Goal: Information Seeking & Learning: Learn about a topic

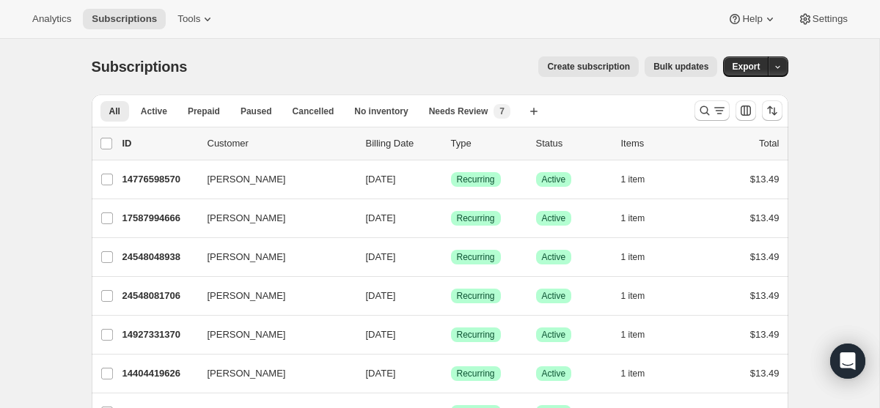
click at [195, 31] on div "Analytics Subscriptions Tools Help Settings" at bounding box center [440, 19] width 880 height 39
click at [196, 18] on span "Tools" at bounding box center [188, 19] width 23 height 12
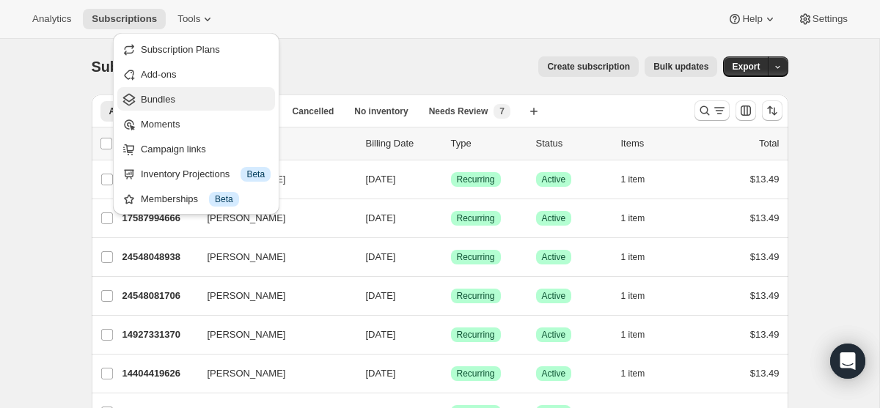
click at [208, 100] on span "Bundles" at bounding box center [206, 99] width 130 height 15
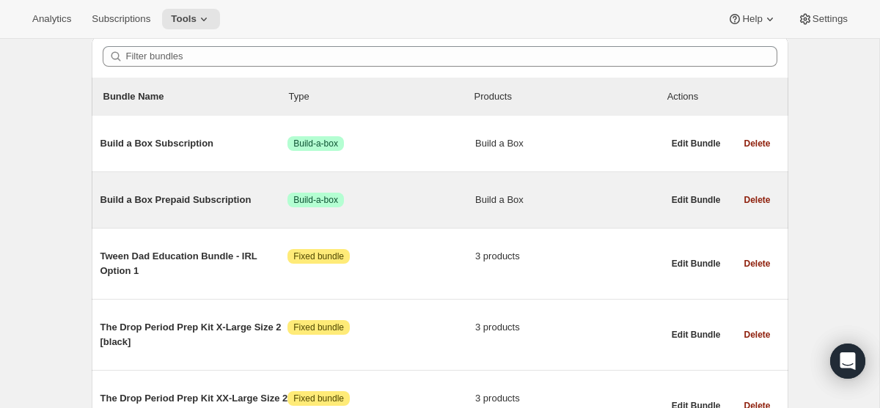
scroll to position [155, 0]
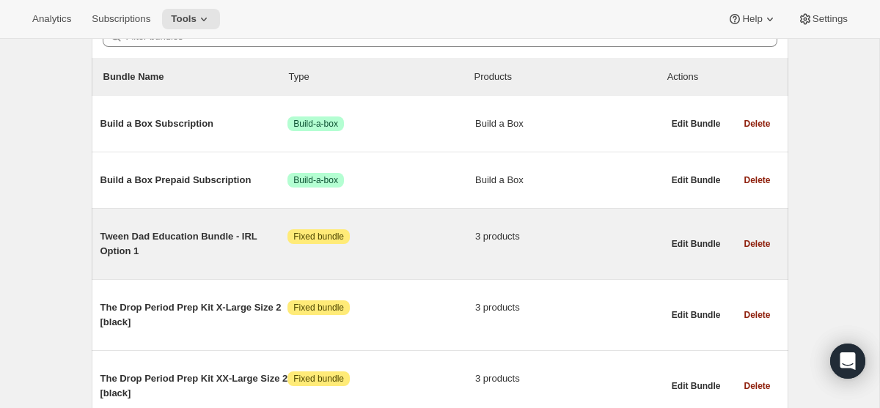
click at [186, 242] on span "Tween Dad Education Bundle - IRL Option 1" at bounding box center [194, 243] width 188 height 29
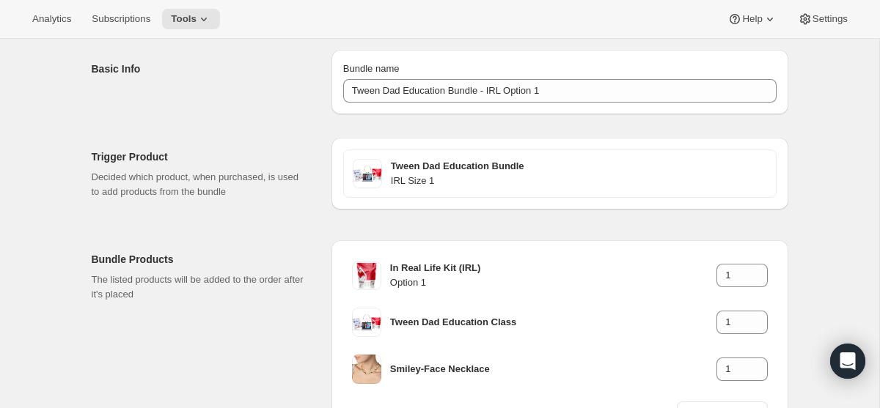
scroll to position [55, 0]
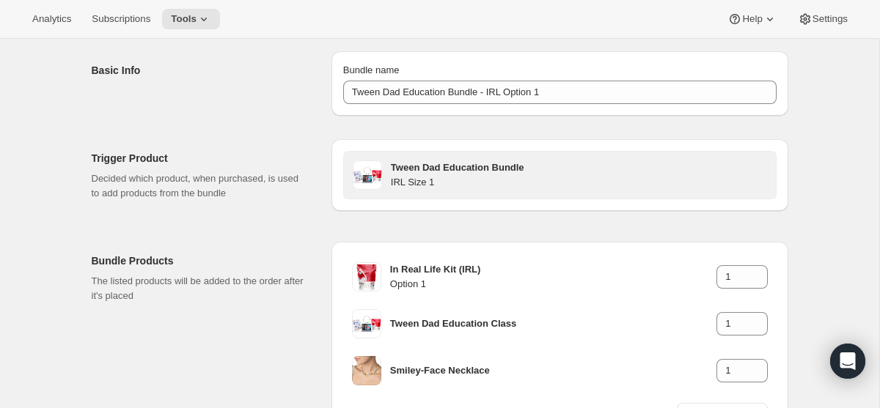
click at [447, 168] on h3 "Tween Dad Education Bundle" at bounding box center [579, 168] width 376 height 15
click at [369, 174] on span at bounding box center [367, 175] width 29 height 29
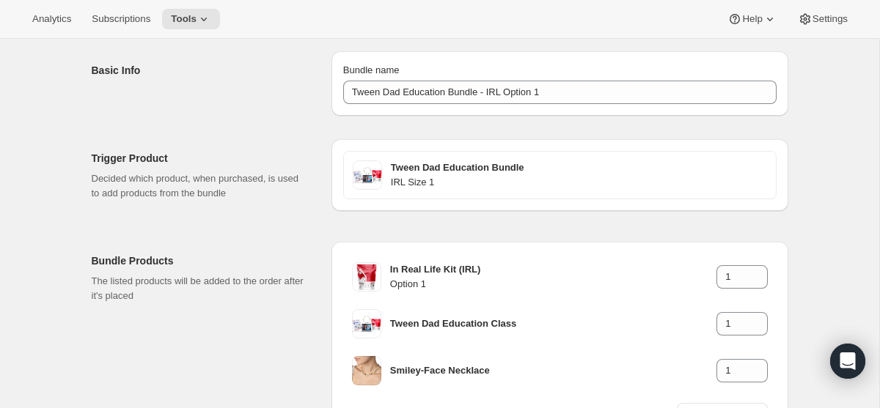
scroll to position [0, 0]
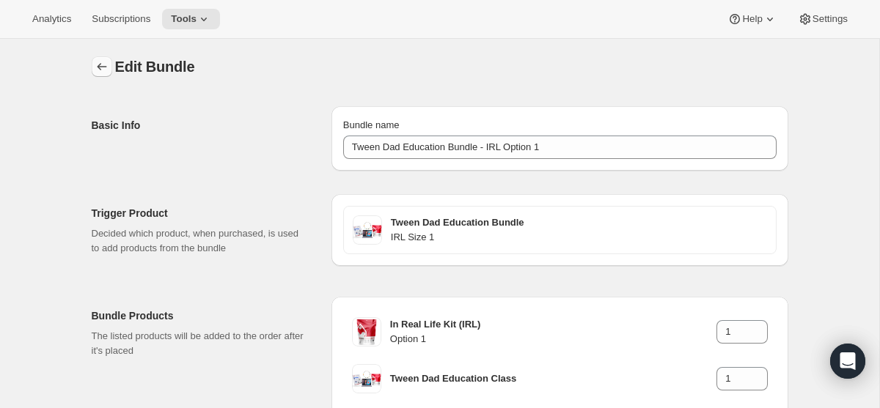
click at [103, 64] on icon "Bundles" at bounding box center [102, 66] width 15 height 15
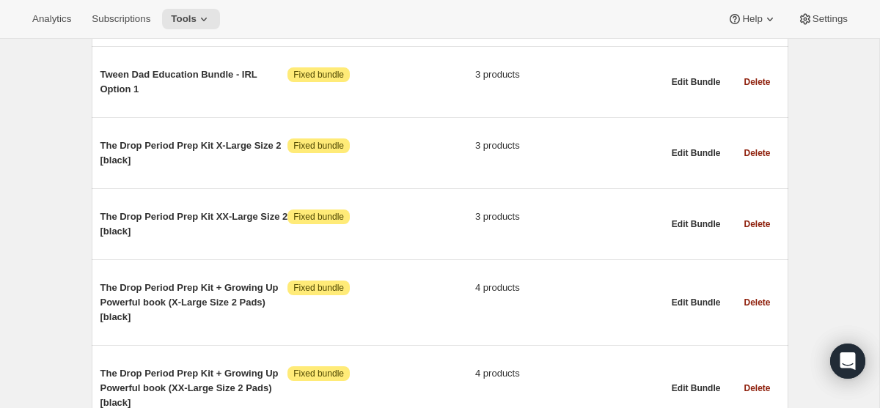
scroll to position [330, 0]
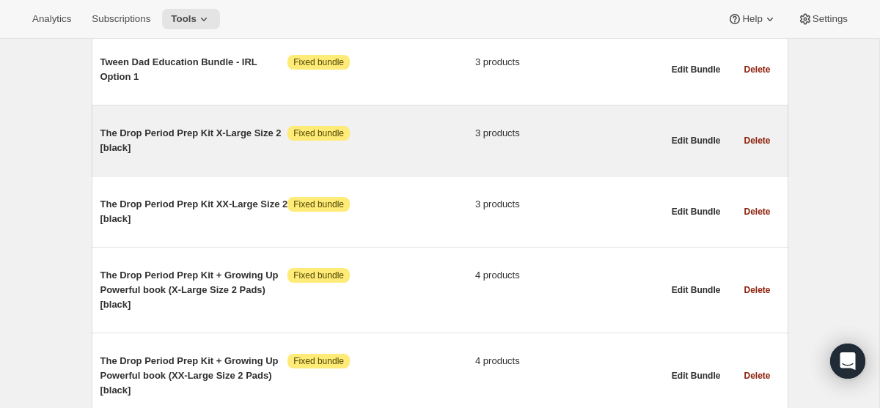
click at [192, 132] on span "The Drop Period Prep Kit X-Large Size 2 [black]" at bounding box center [194, 140] width 188 height 29
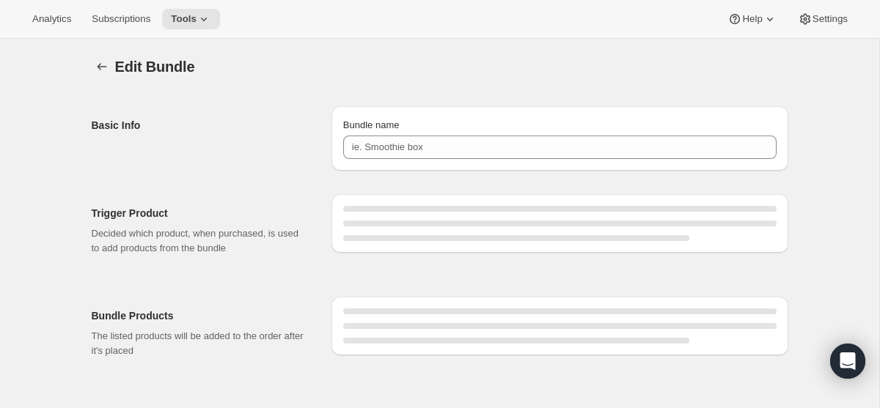
type input "The Drop Period Prep Kit X-Large Size 2 [black]"
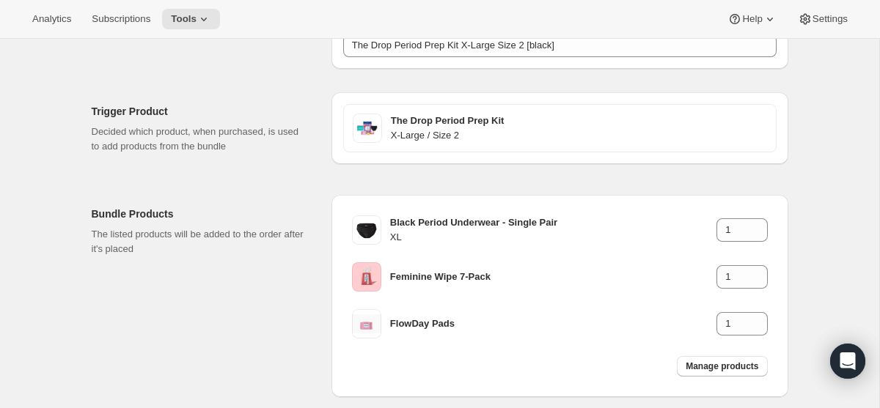
scroll to position [105, 0]
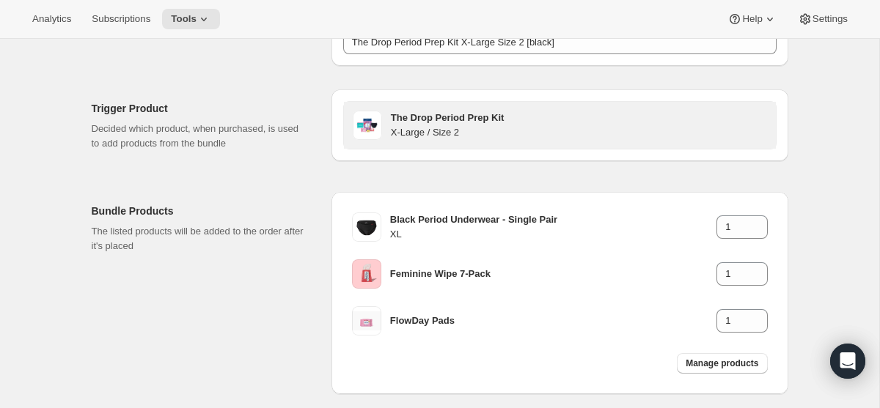
click at [410, 118] on h3 "The Drop Period Prep Kit" at bounding box center [579, 118] width 376 height 15
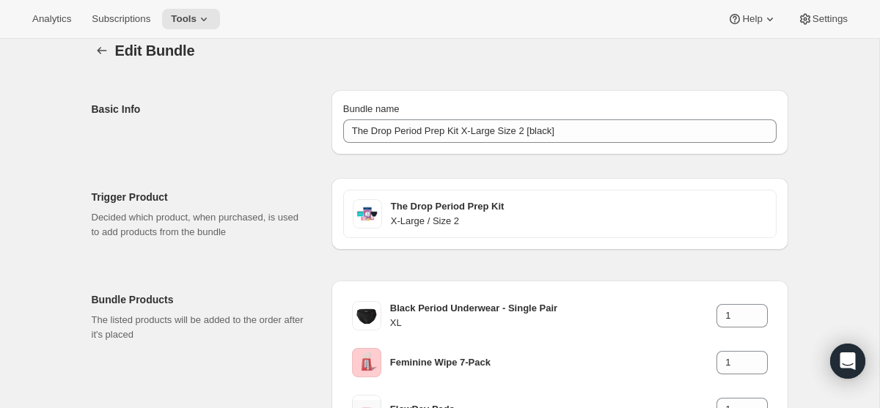
scroll to position [0, 0]
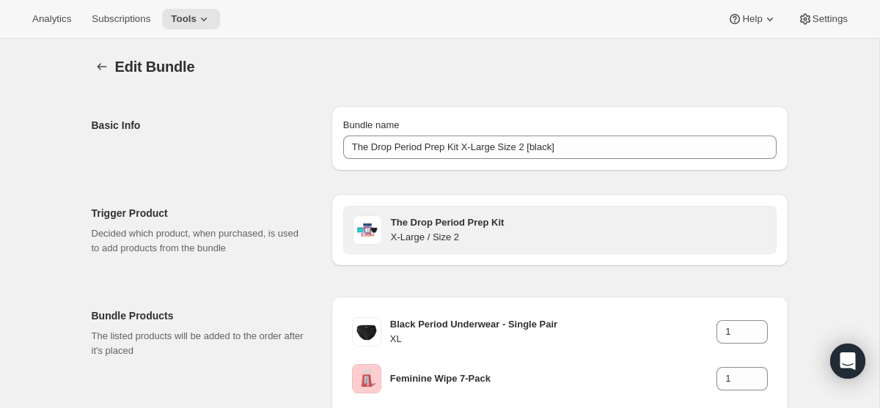
click at [430, 220] on h3 "The Drop Period Prep Kit" at bounding box center [579, 223] width 376 height 15
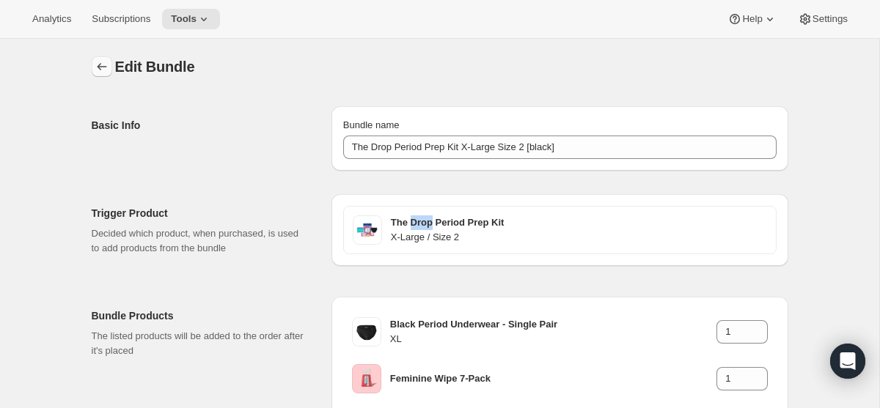
click at [103, 63] on icon "Bundles" at bounding box center [102, 66] width 15 height 15
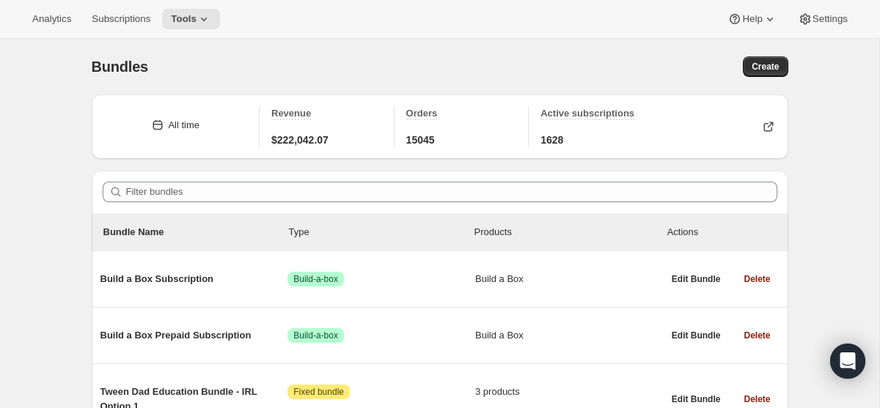
scroll to position [307, 0]
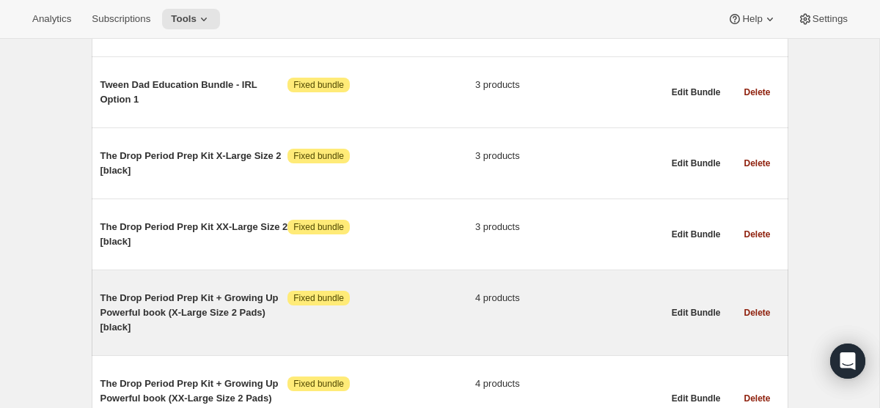
click at [211, 309] on span "The Drop Period Prep Kit + Growing Up Powerful book (X-Large Size 2 Pads) [blac…" at bounding box center [194, 313] width 188 height 44
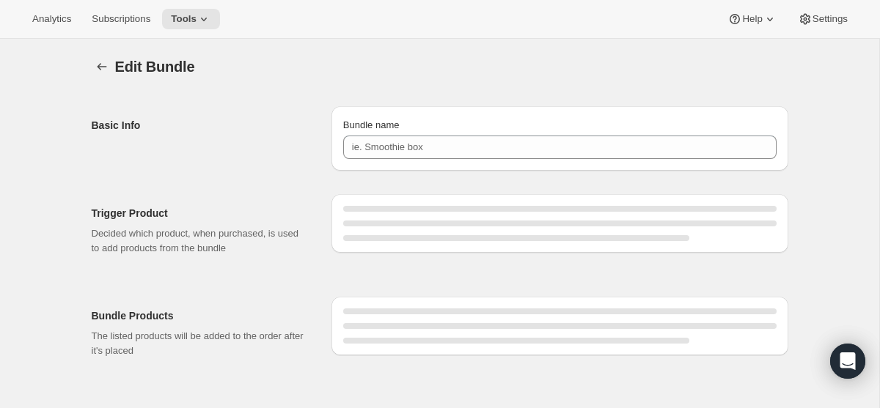
type input "The Drop Period Prep Kit + Growing Up Powerful book (X-Large Size 2 Pads) [blac…"
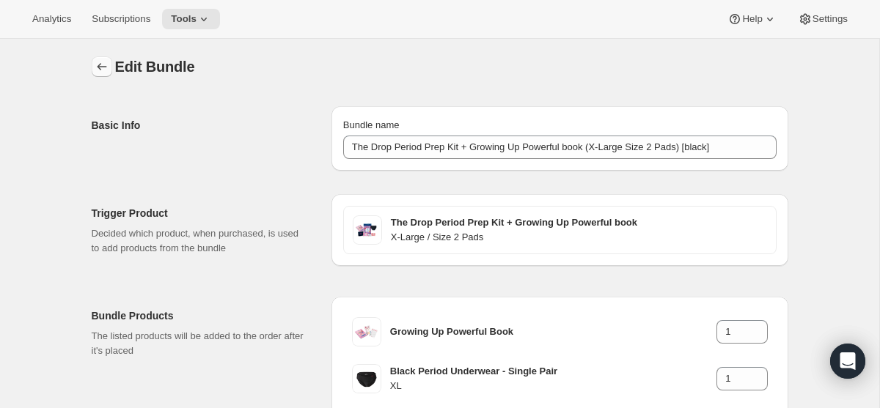
click at [101, 58] on button "Bundles" at bounding box center [102, 66] width 21 height 21
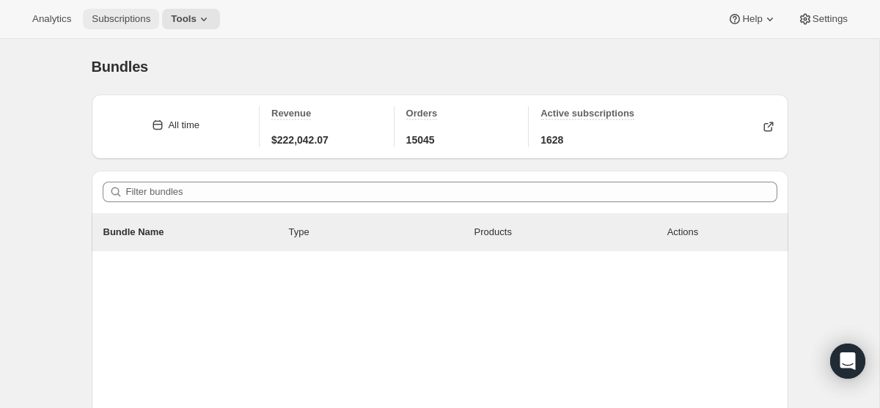
click at [104, 14] on span "Subscriptions" at bounding box center [121, 19] width 59 height 12
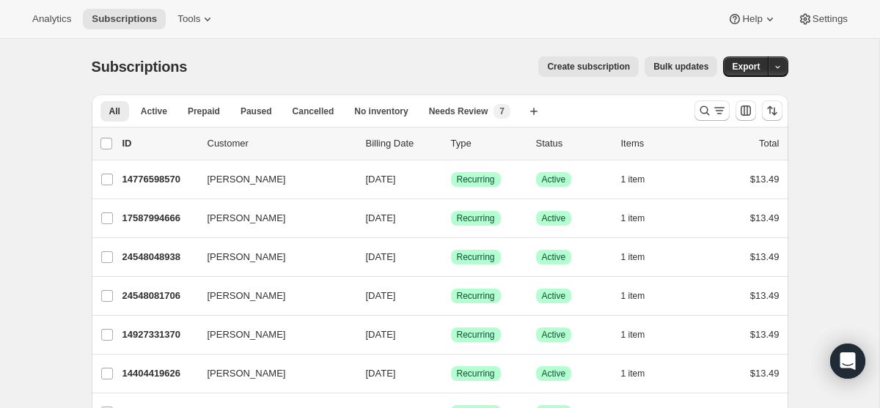
click at [625, 147] on div "Items" at bounding box center [657, 143] width 73 height 15
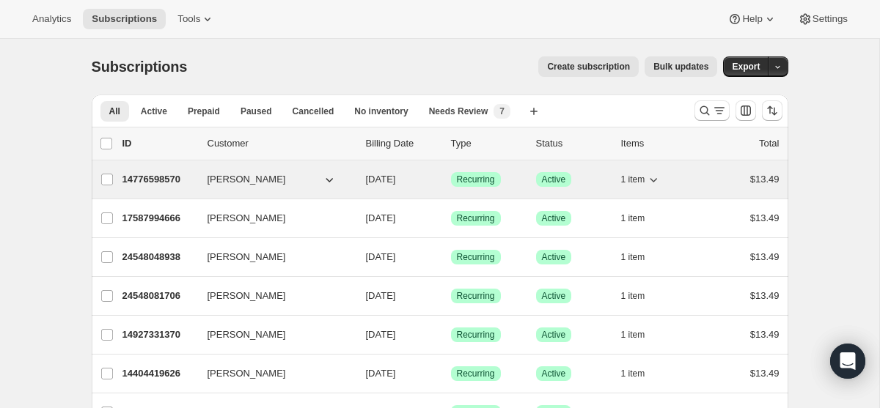
click at [645, 179] on button "1 item" at bounding box center [641, 179] width 40 height 21
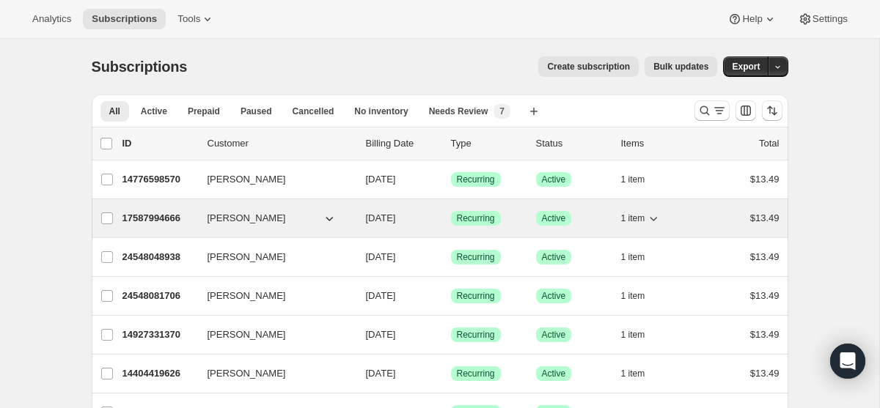
click at [644, 221] on span "1 item" at bounding box center [633, 219] width 24 height 12
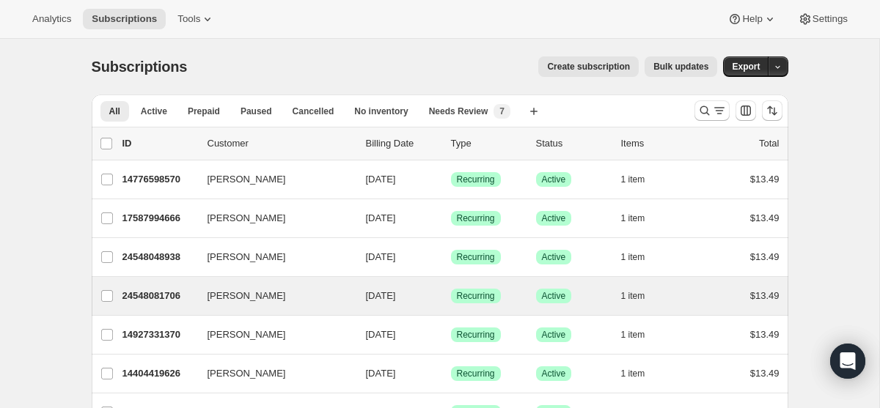
click at [630, 309] on div "Donna Prince 24548081706 Donna Prince 09/30/2025 Success Recurring Success Acti…" at bounding box center [440, 296] width 696 height 38
click at [637, 295] on span "1 item" at bounding box center [633, 296] width 24 height 12
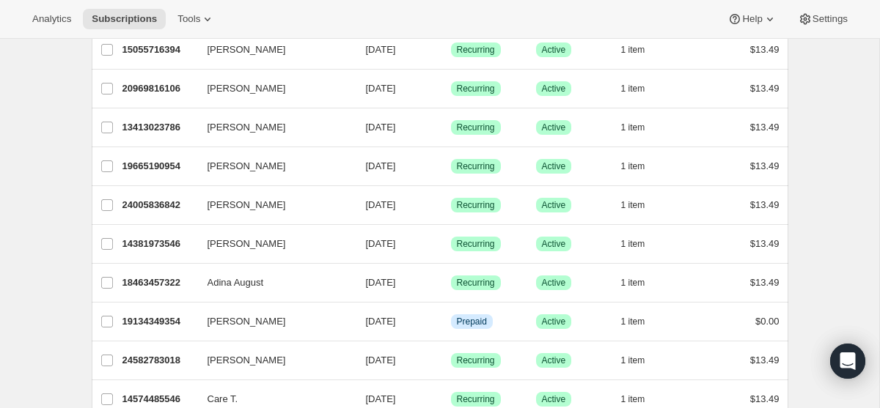
scroll to position [922, 0]
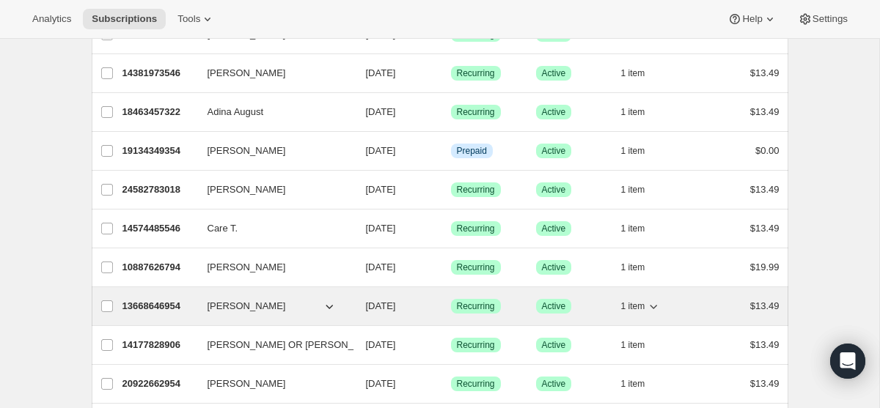
click at [644, 306] on span "1 item" at bounding box center [633, 307] width 24 height 12
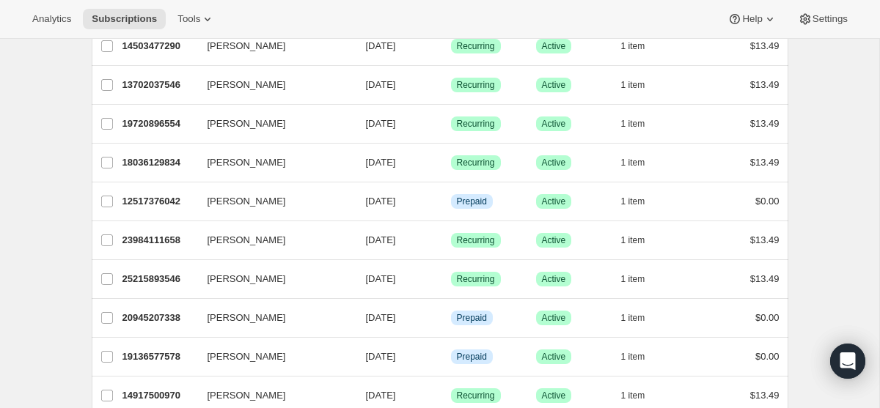
scroll to position [1479, 0]
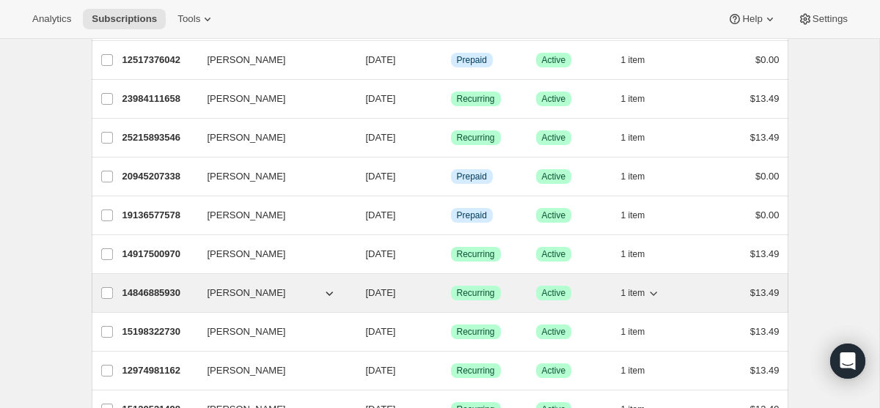
click at [639, 294] on span "1 item" at bounding box center [633, 293] width 24 height 12
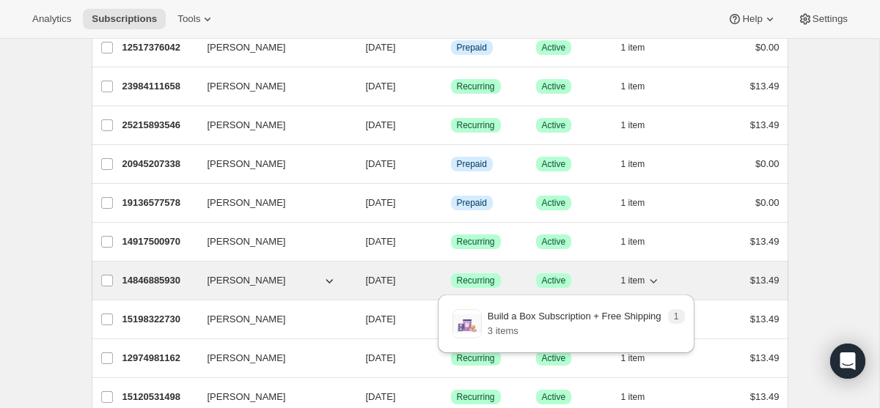
scroll to position [1492, 0]
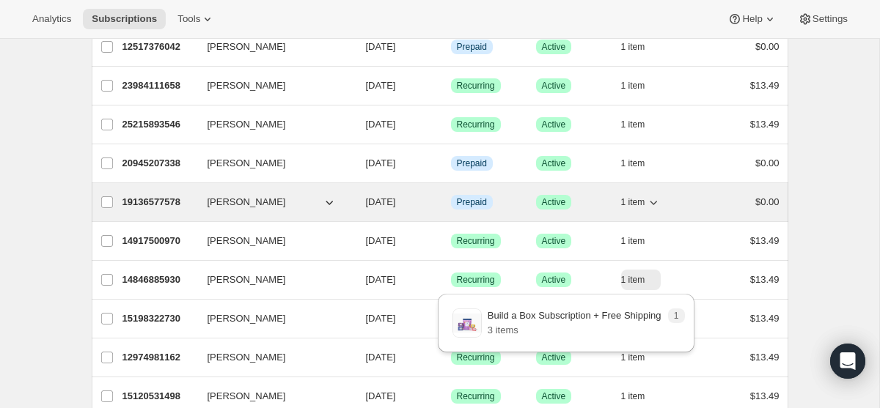
click at [636, 201] on span "1 item" at bounding box center [633, 202] width 24 height 12
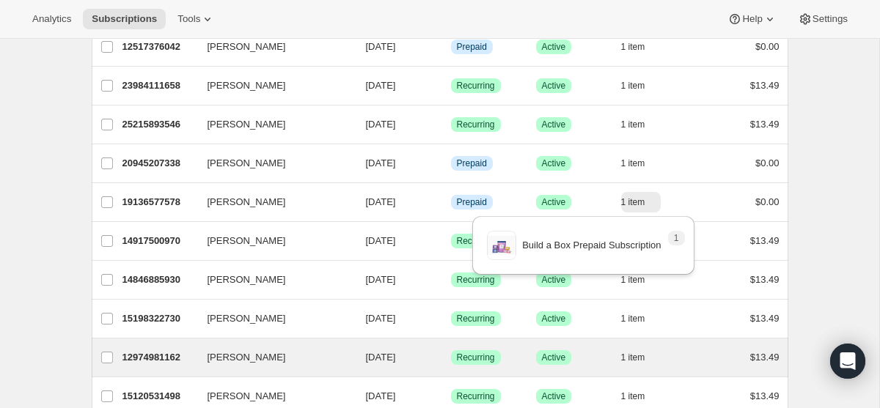
click at [637, 342] on div "Rachel Broyles 12974981162 Rachel Broyles 09/30/2025 Success Recurring Success …" at bounding box center [440, 358] width 696 height 38
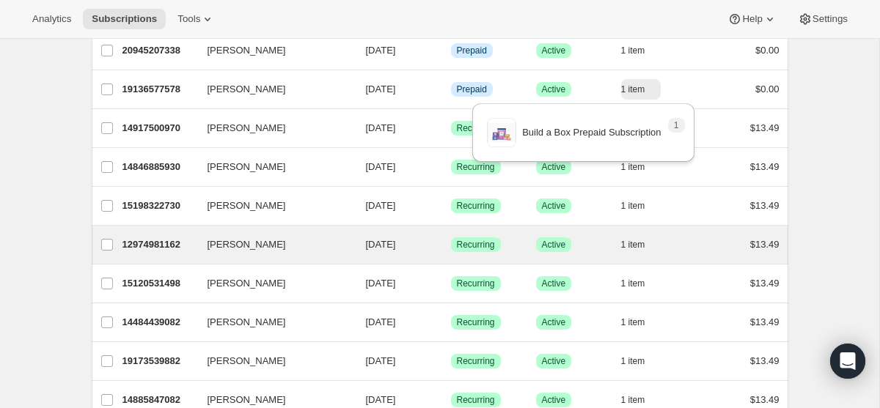
scroll to position [1606, 0]
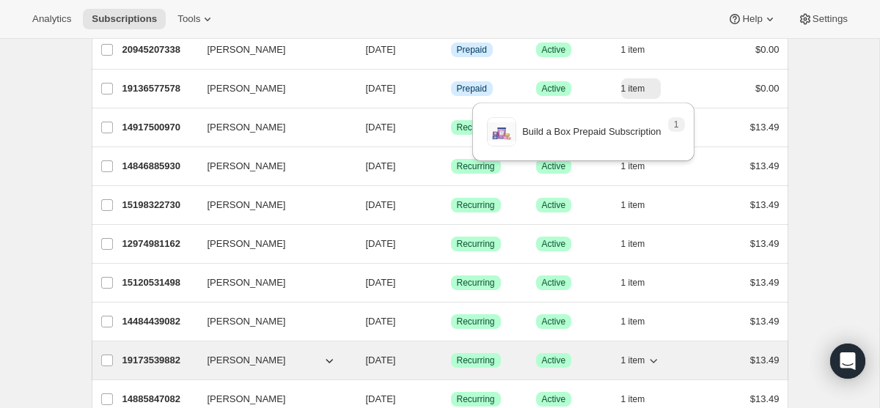
click at [631, 361] on span "1 item" at bounding box center [633, 361] width 24 height 12
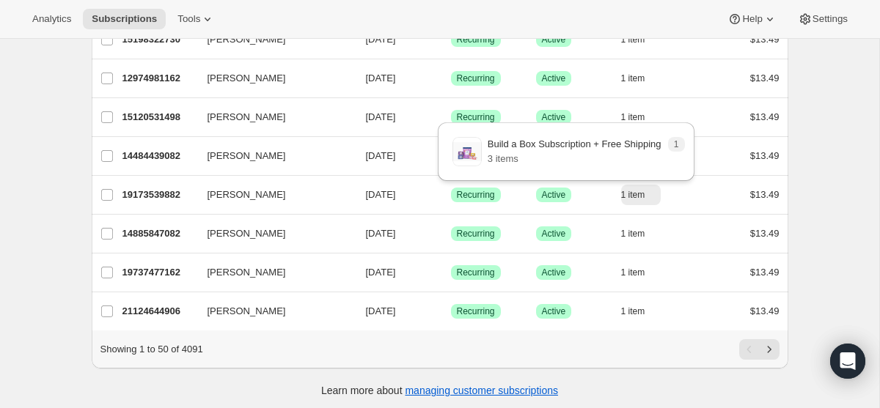
scroll to position [0, 0]
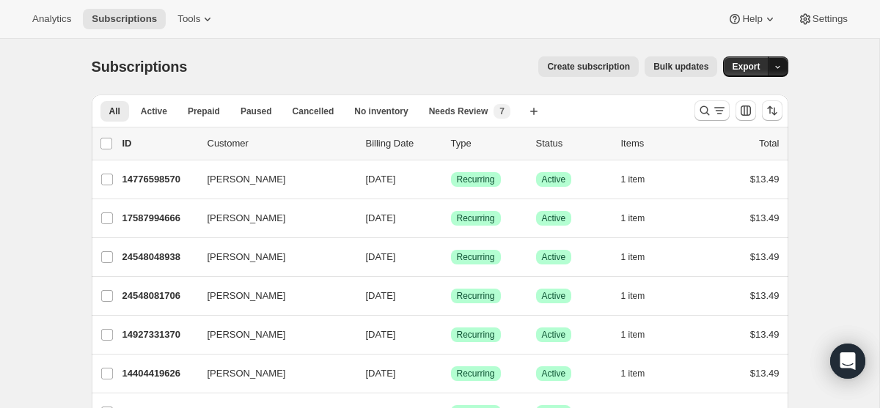
click at [771, 68] on button "button" at bounding box center [777, 66] width 21 height 21
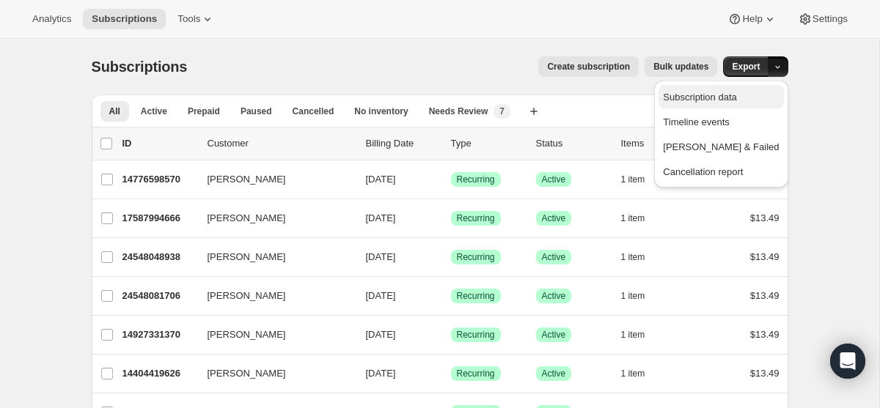
click at [736, 98] on span "Subscription data" at bounding box center [699, 97] width 73 height 11
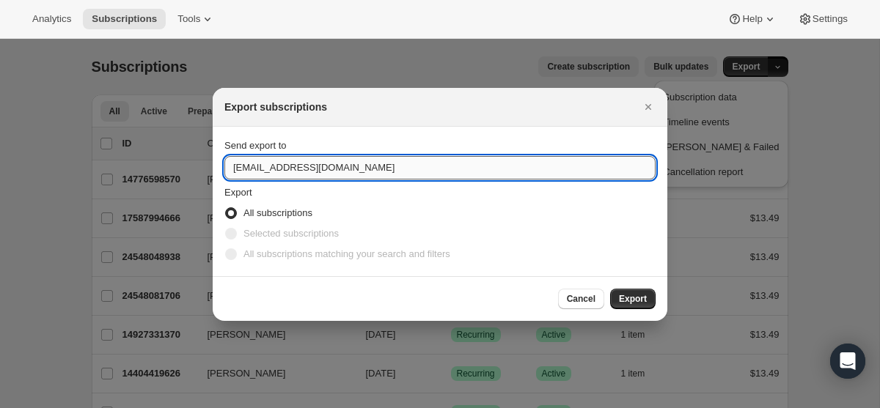
click at [298, 166] on input "hello@reddrop.co" at bounding box center [439, 167] width 431 height 23
type input "info@thexscale.com"
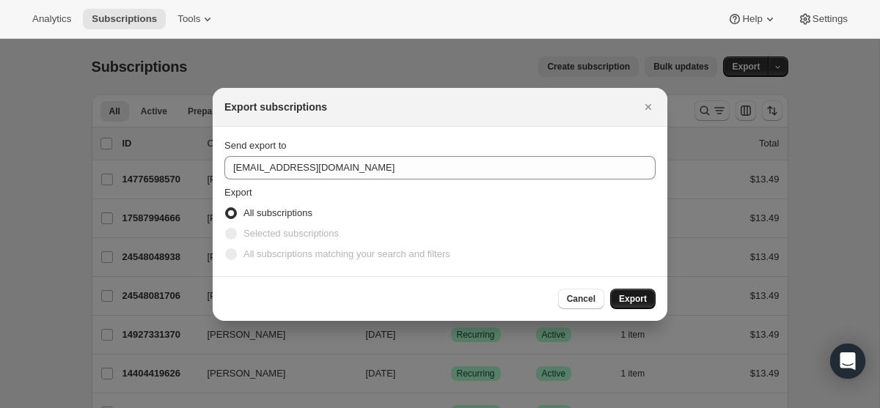
click at [634, 295] on span "Export" at bounding box center [633, 299] width 28 height 12
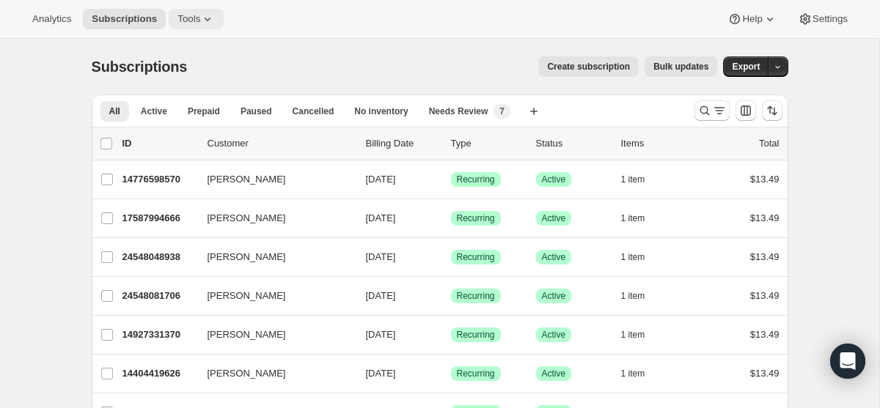
click at [199, 16] on span "Tools" at bounding box center [188, 19] width 23 height 12
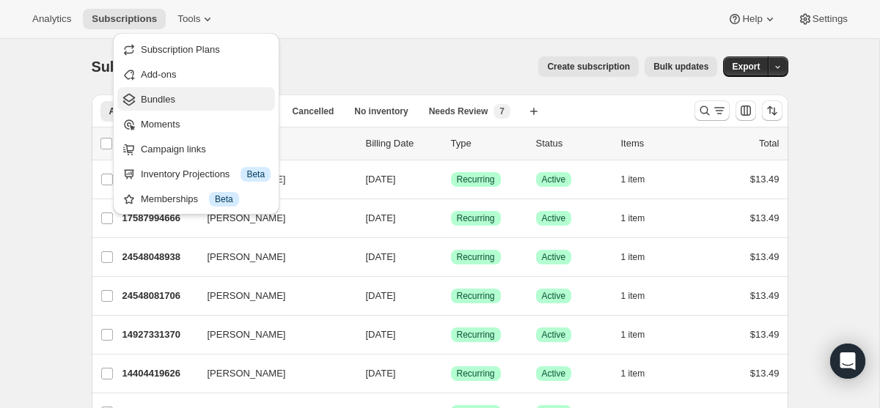
click at [192, 100] on span "Bundles" at bounding box center [206, 99] width 130 height 15
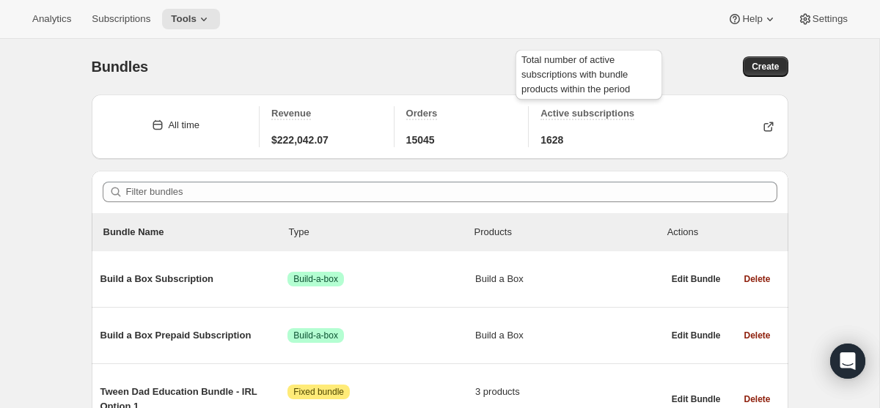
click at [567, 112] on span "Active subscriptions" at bounding box center [587, 113] width 94 height 11
click at [574, 117] on span "Active subscriptions" at bounding box center [587, 113] width 94 height 11
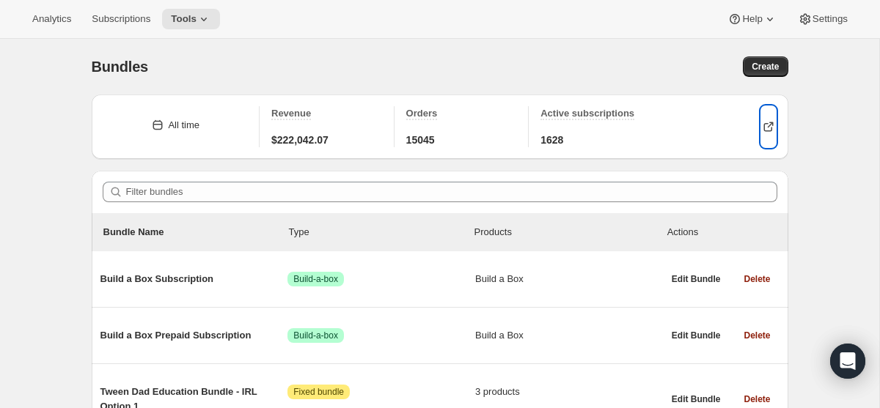
click at [771, 131] on icon "button" at bounding box center [768, 126] width 15 height 15
click at [773, 125] on icon "button" at bounding box center [768, 126] width 15 height 15
click at [207, 21] on icon at bounding box center [203, 19] width 15 height 15
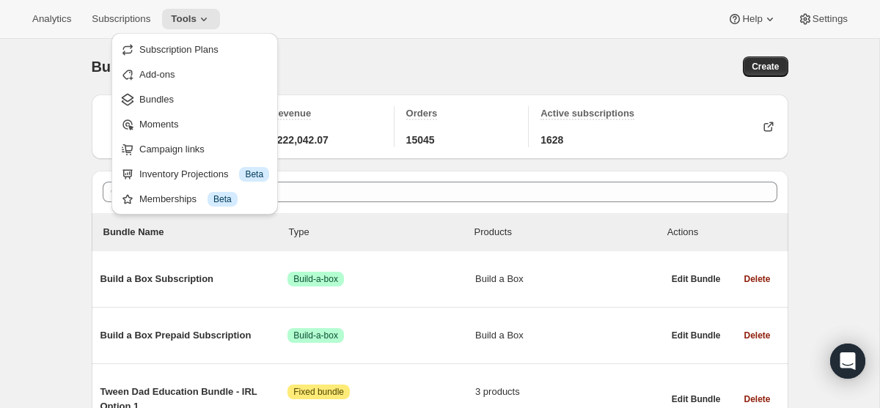
click at [413, 65] on div "Bundles" at bounding box center [266, 66] width 348 height 21
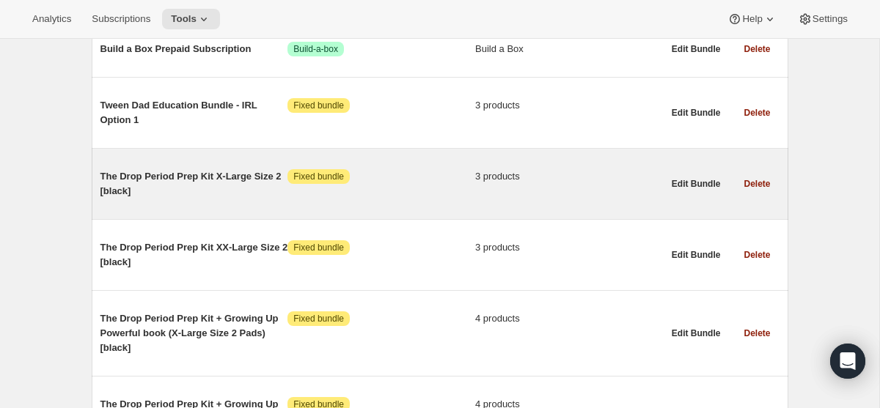
scroll to position [287, 0]
click at [221, 180] on span "The Drop Period Prep Kit X-Large Size 2 [black]" at bounding box center [194, 183] width 188 height 29
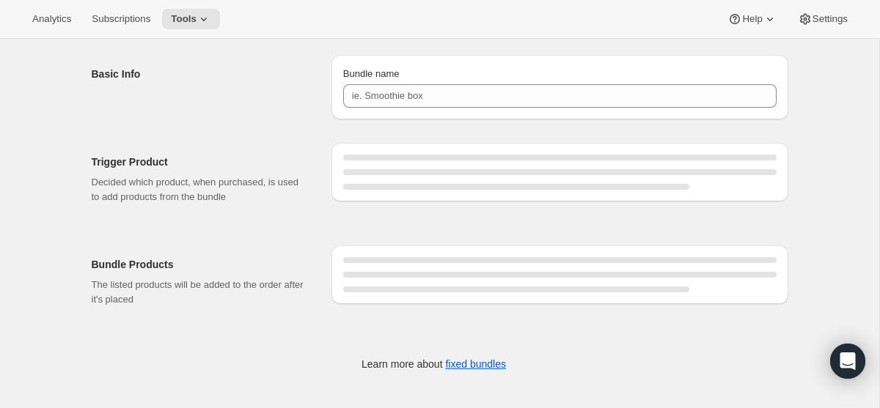
type input "The Drop Period Prep Kit X-Large Size 2 [black]"
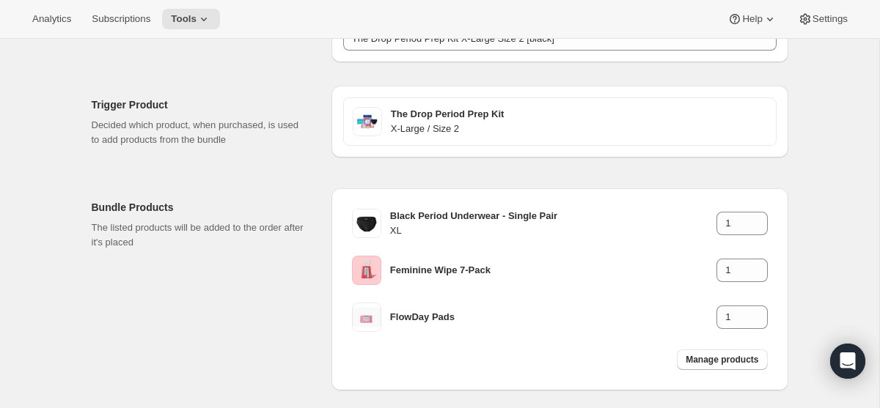
scroll to position [114, 0]
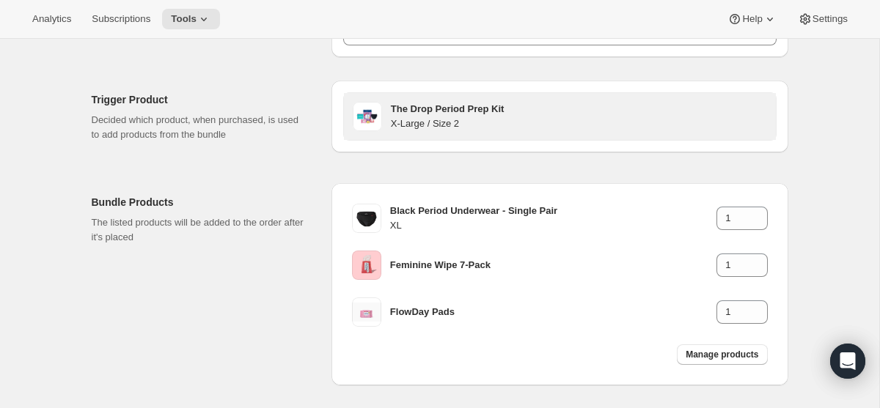
click at [415, 109] on h3 "The Drop Period Prep Kit" at bounding box center [579, 109] width 376 height 15
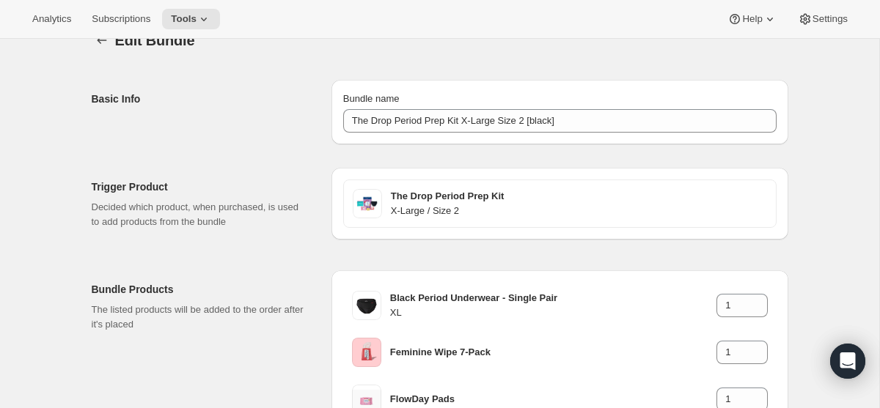
scroll to position [0, 0]
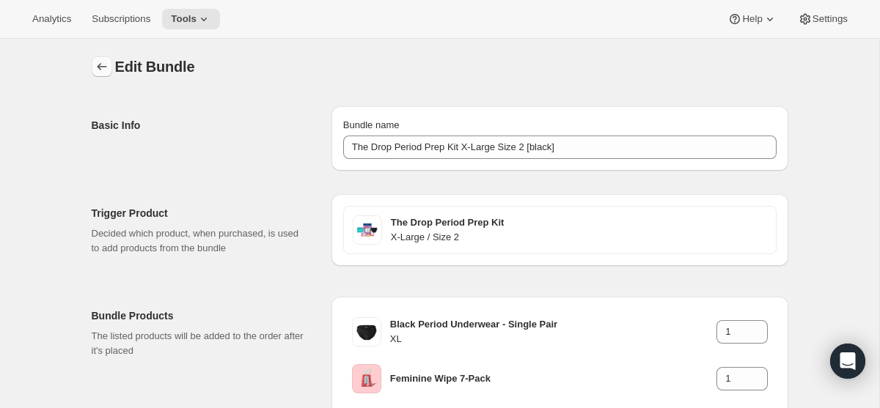
click at [100, 70] on icon "Bundles" at bounding box center [102, 66] width 15 height 15
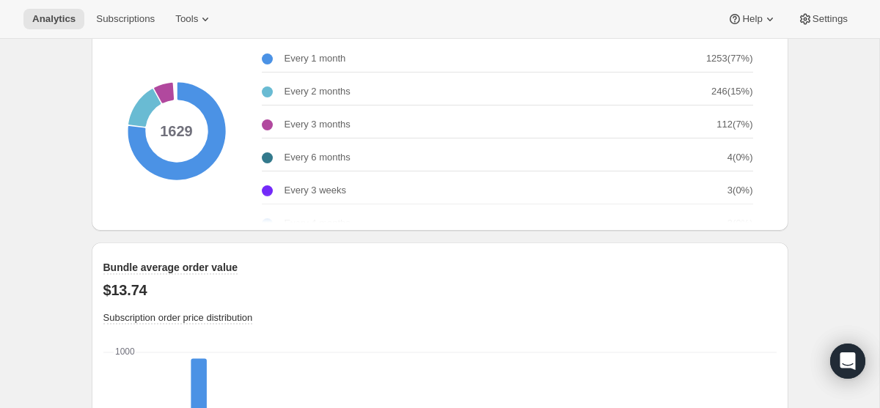
scroll to position [1204, 0]
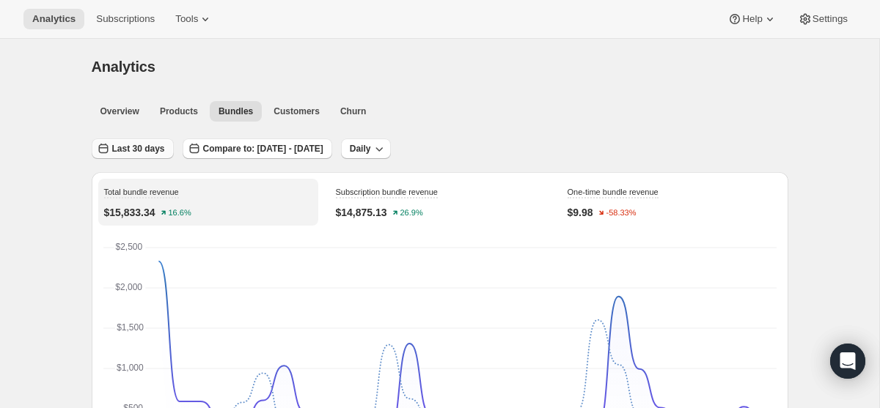
click at [129, 152] on span "Last 30 days" at bounding box center [138, 149] width 53 height 12
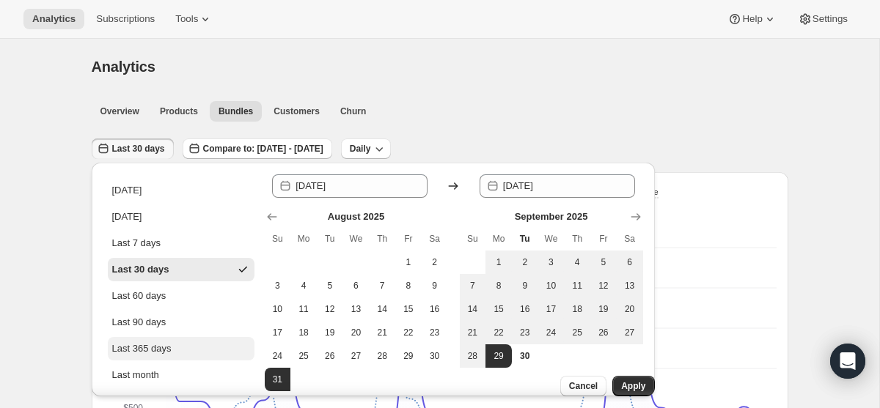
click at [161, 351] on div "Last 365 days" at bounding box center [141, 349] width 59 height 15
type input "2024-09-30"
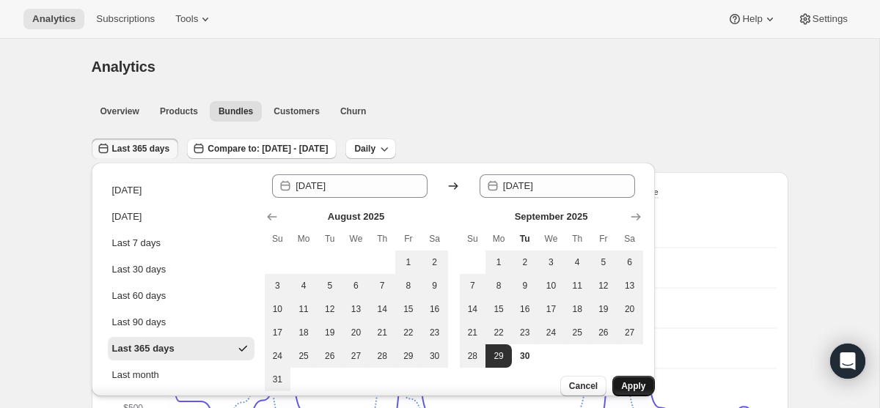
click at [625, 380] on span "Apply" at bounding box center [633, 386] width 24 height 12
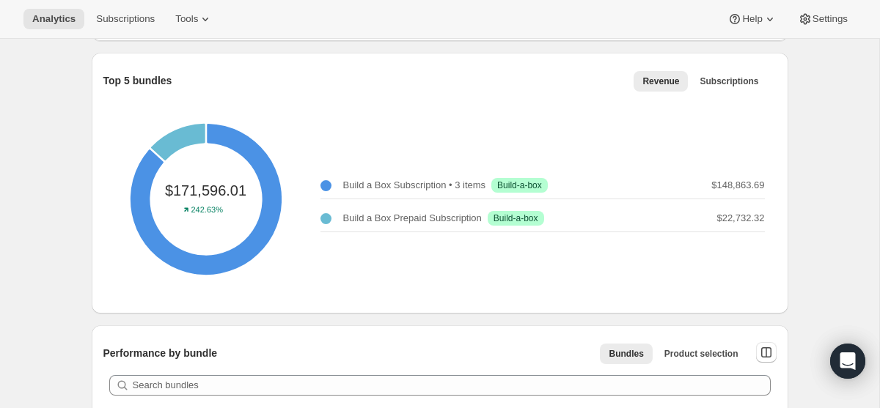
scroll to position [468, 0]
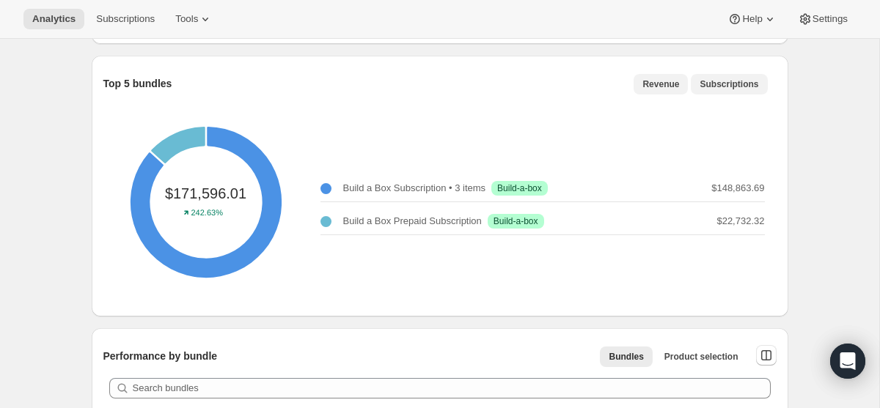
click at [710, 82] on span "Subscriptions" at bounding box center [728, 84] width 59 height 12
click at [662, 86] on span "Revenue" at bounding box center [660, 84] width 37 height 12
click at [734, 89] on span "Subscriptions" at bounding box center [728, 84] width 59 height 12
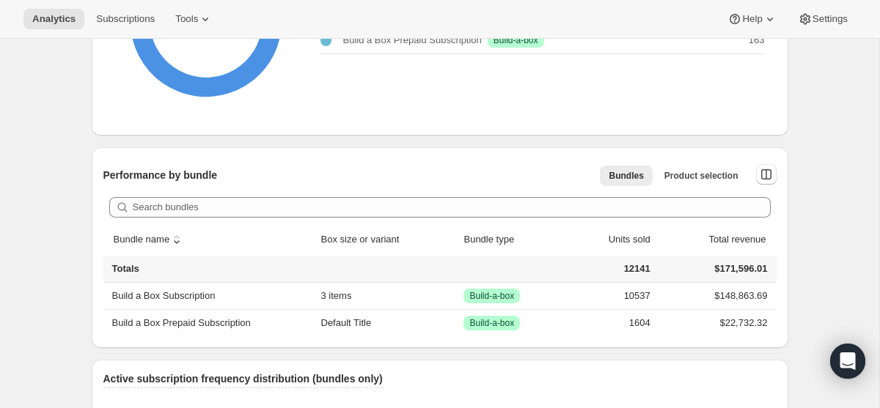
scroll to position [650, 0]
click at [707, 172] on span "Product selection" at bounding box center [701, 175] width 74 height 12
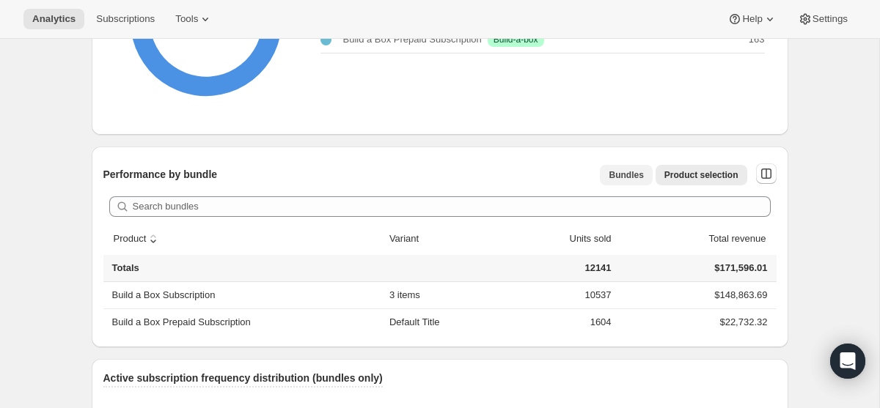
click at [628, 177] on span "Bundles" at bounding box center [625, 175] width 34 height 12
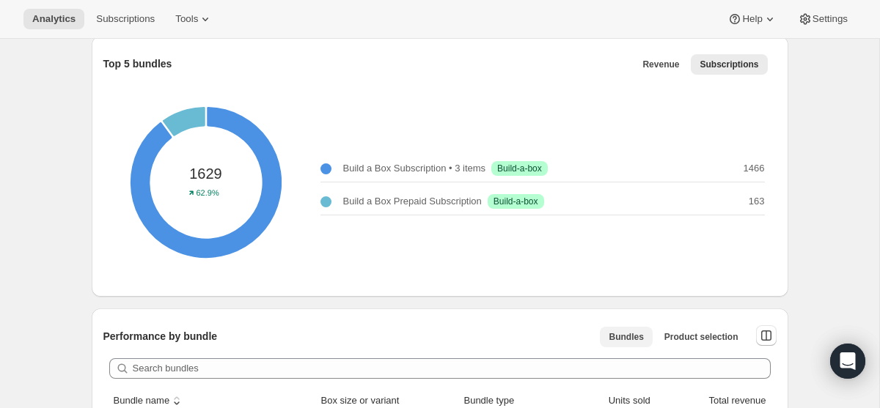
scroll to position [0, 0]
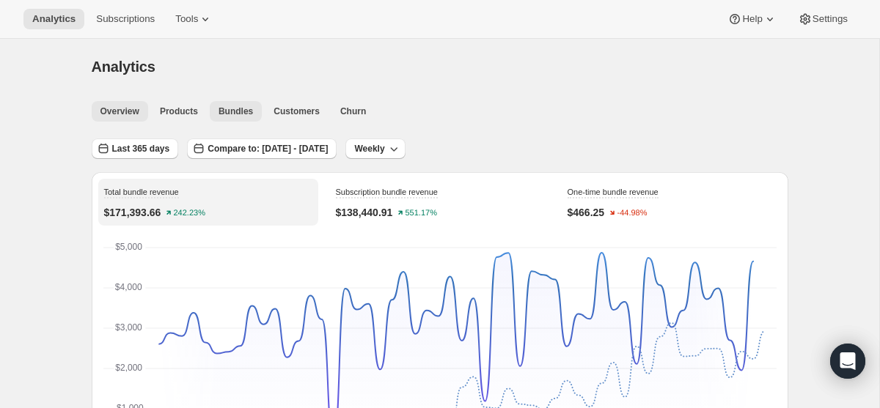
click at [125, 119] on button "Overview" at bounding box center [120, 111] width 56 height 21
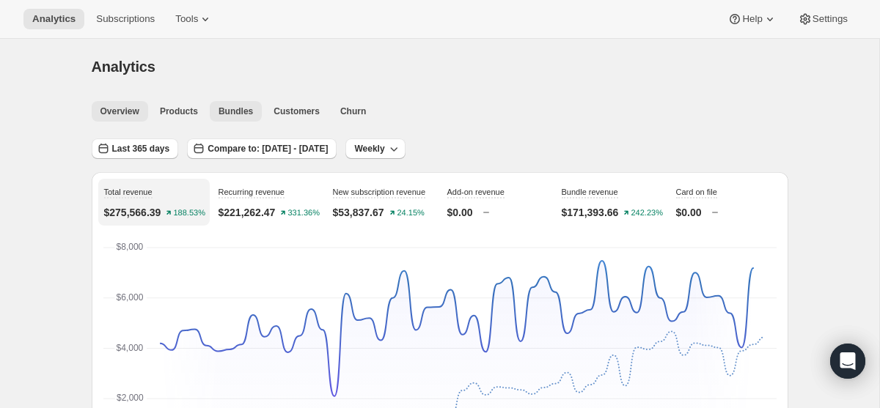
click at [247, 111] on span "Bundles" at bounding box center [235, 112] width 34 height 12
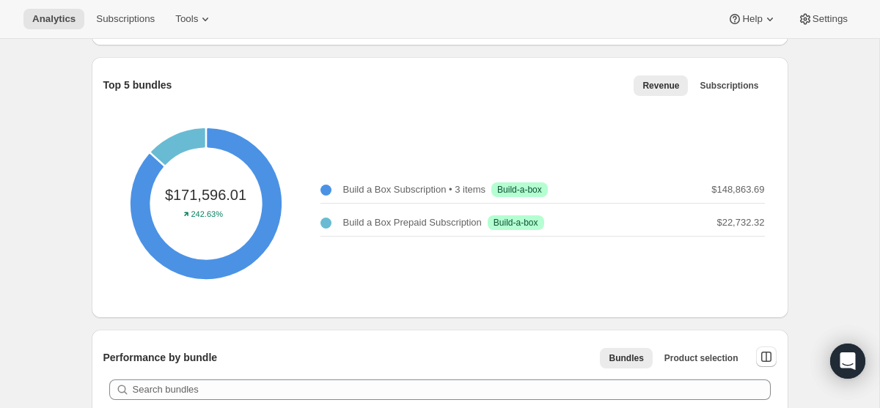
scroll to position [468, 0]
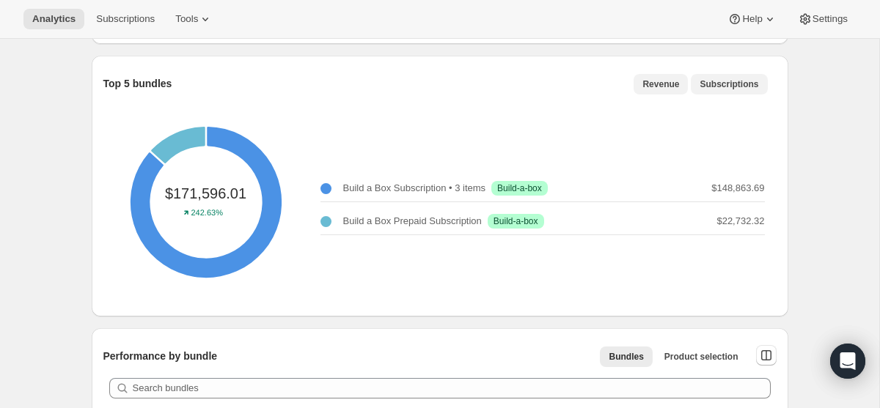
click at [707, 81] on span "Subscriptions" at bounding box center [728, 84] width 59 height 12
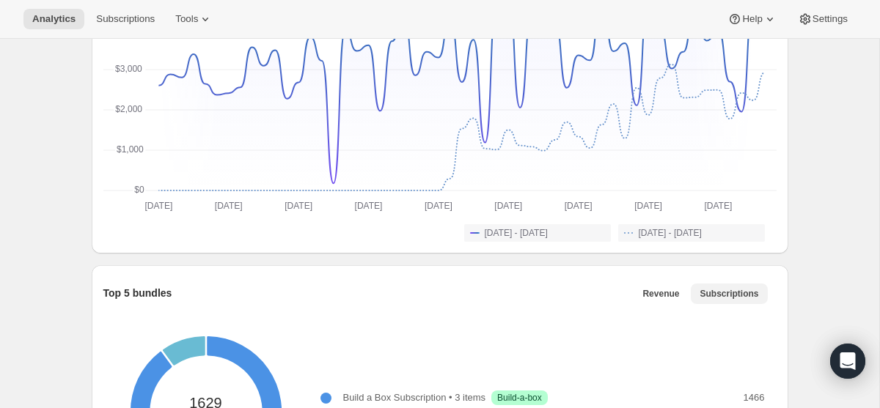
scroll to position [0, 0]
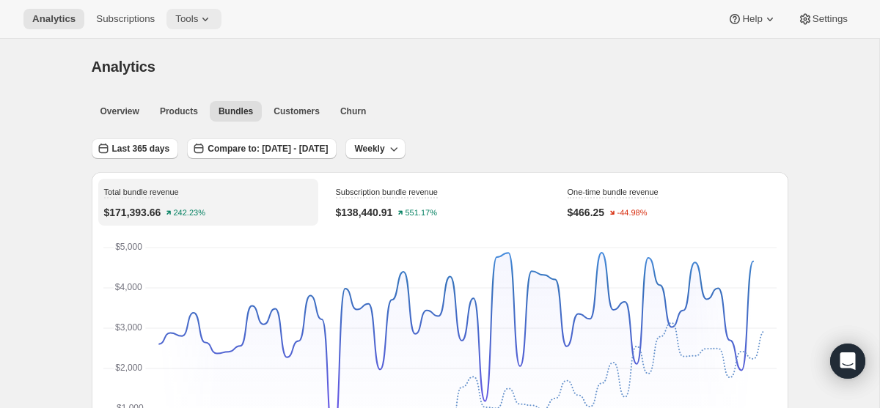
click at [189, 19] on span "Tools" at bounding box center [186, 19] width 23 height 12
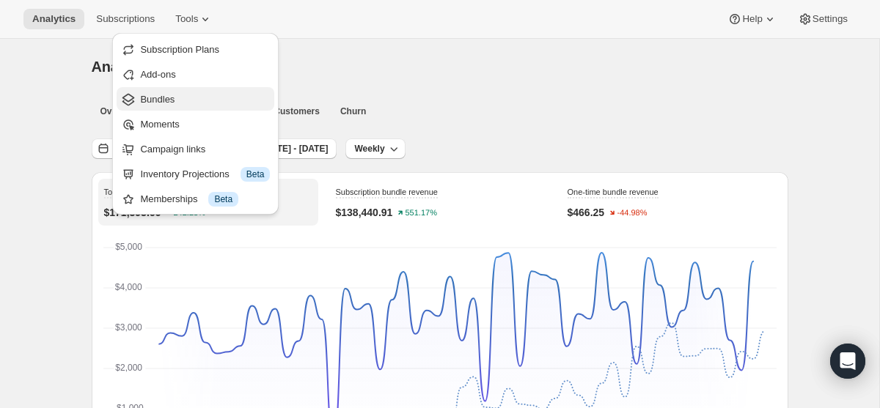
click at [219, 94] on span "Bundles" at bounding box center [205, 99] width 130 height 15
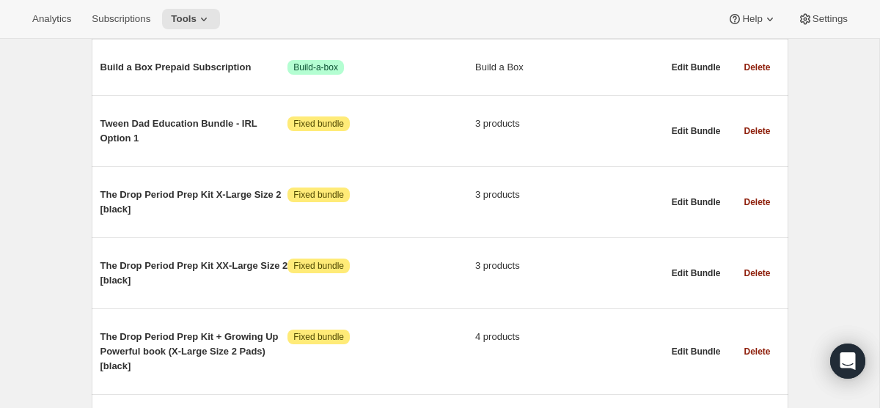
scroll to position [268, 0]
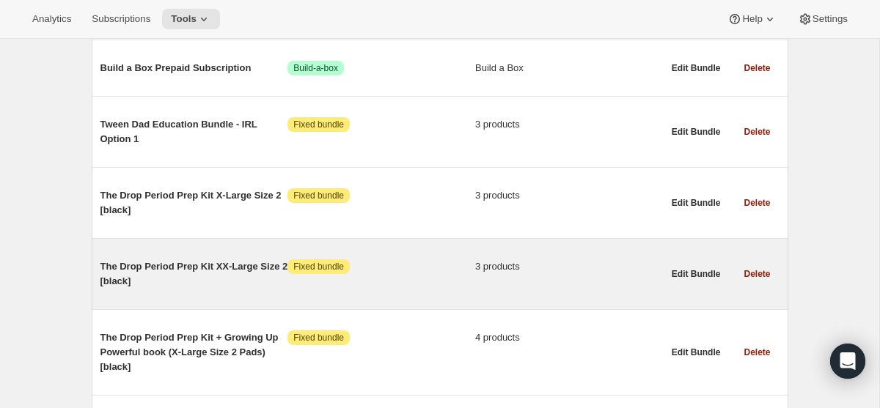
click at [225, 277] on span "The Drop Period Prep Kit XX-Large Size 2 [black]" at bounding box center [194, 273] width 188 height 29
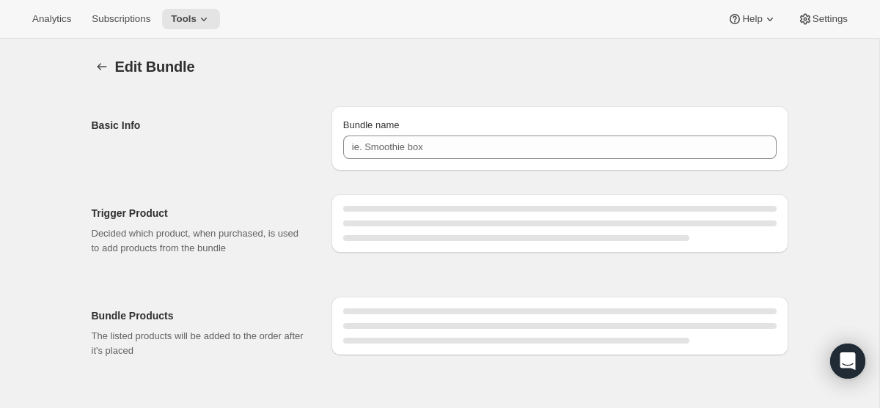
type input "The Drop Period Prep Kit XX-Large Size 2 [black]"
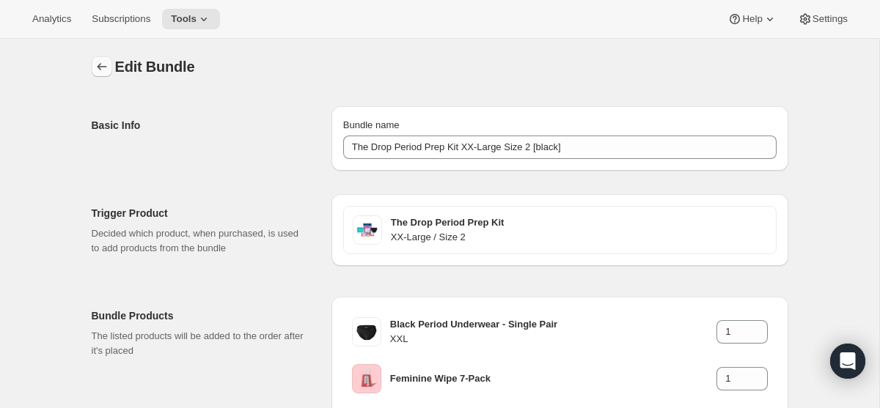
click at [96, 67] on icon "Bundles" at bounding box center [102, 66] width 15 height 15
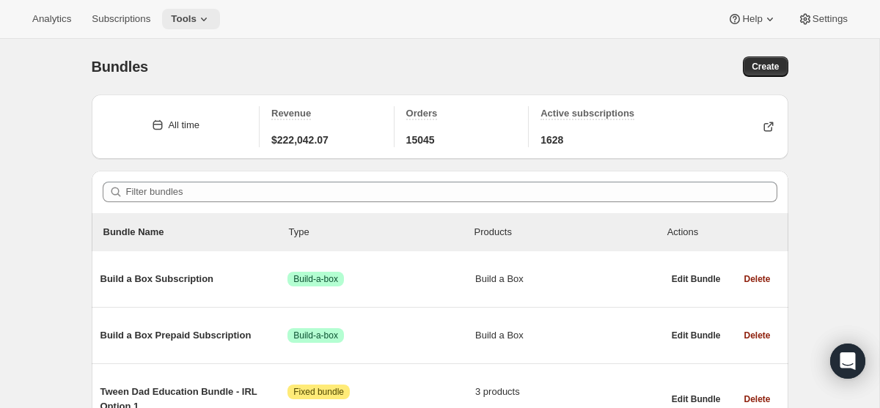
click at [211, 17] on icon at bounding box center [203, 19] width 15 height 15
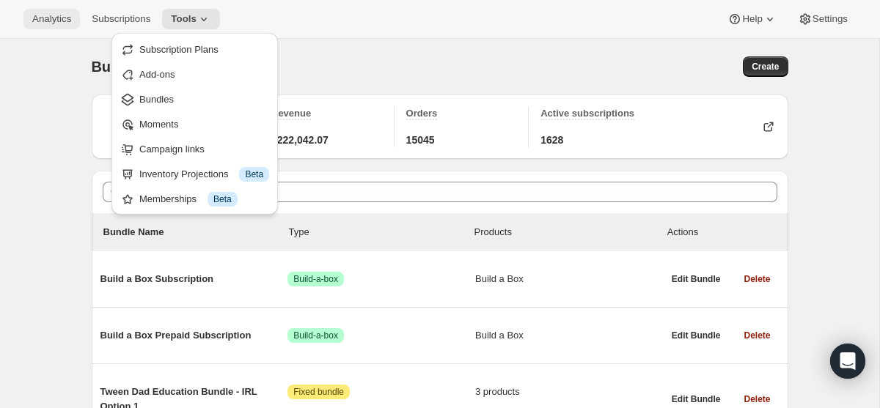
click at [62, 23] on span "Analytics" at bounding box center [51, 19] width 39 height 12
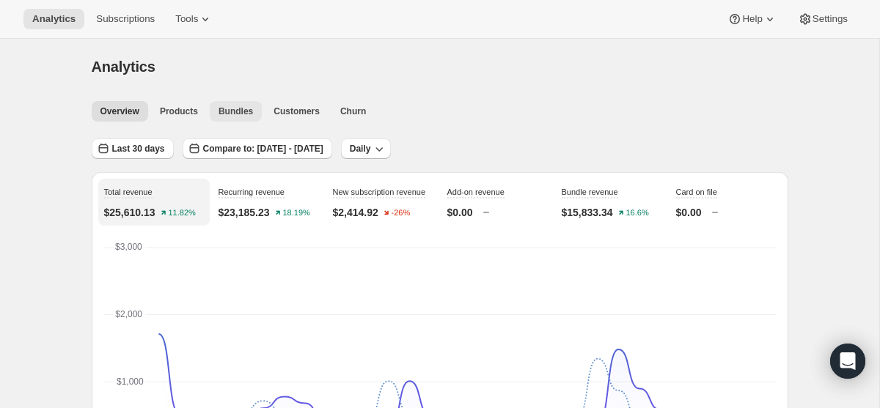
click at [222, 116] on span "Bundles" at bounding box center [235, 112] width 34 height 12
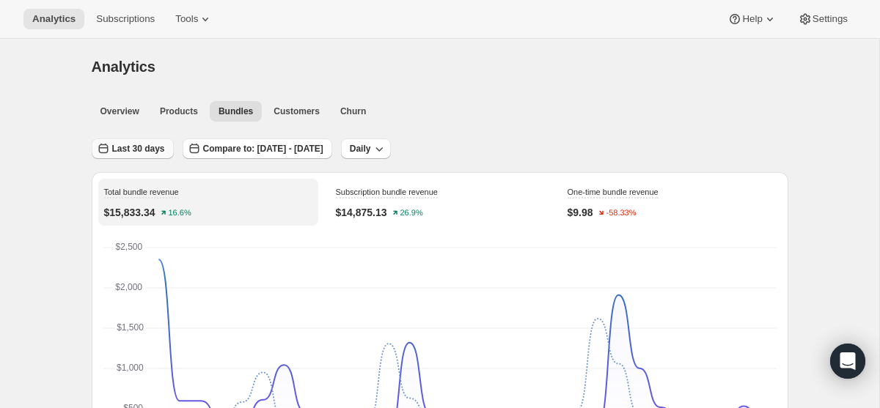
click at [153, 147] on span "Last 30 days" at bounding box center [138, 149] width 53 height 12
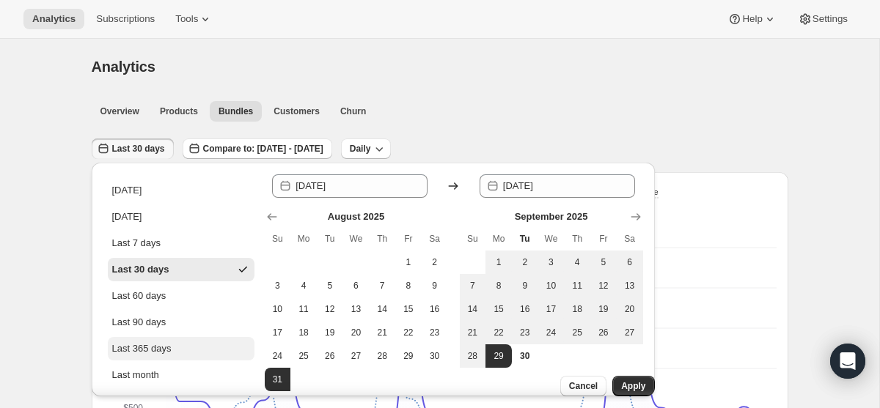
click at [139, 355] on div "Last 365 days" at bounding box center [141, 349] width 59 height 15
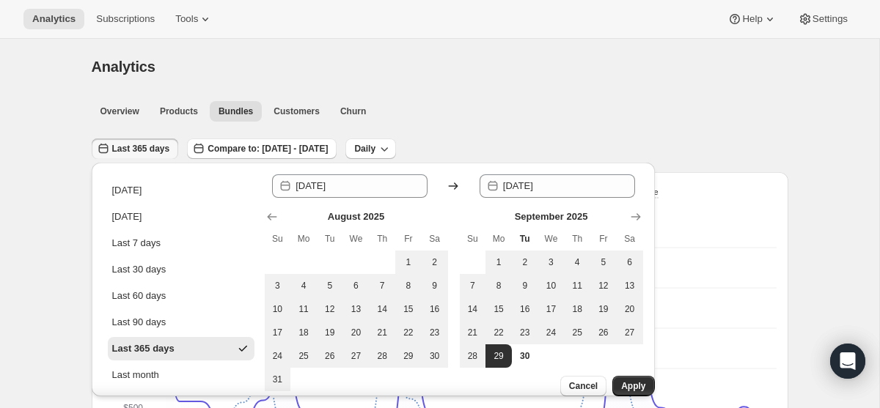
type input "2024-09-30"
click at [626, 382] on button "Apply" at bounding box center [633, 386] width 42 height 21
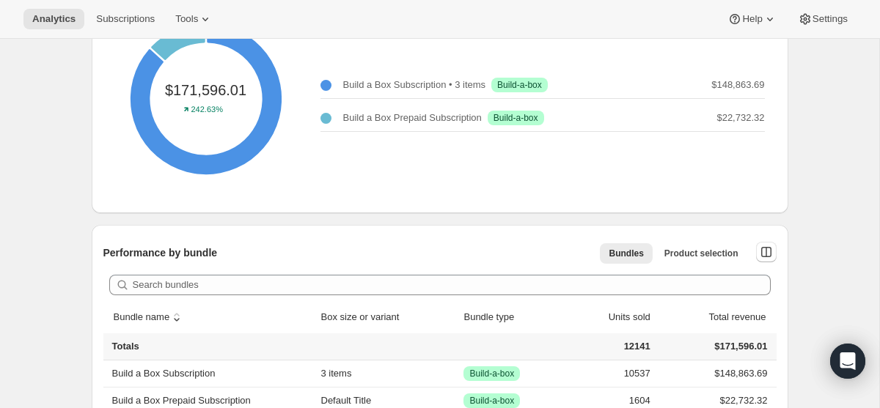
scroll to position [474, 0]
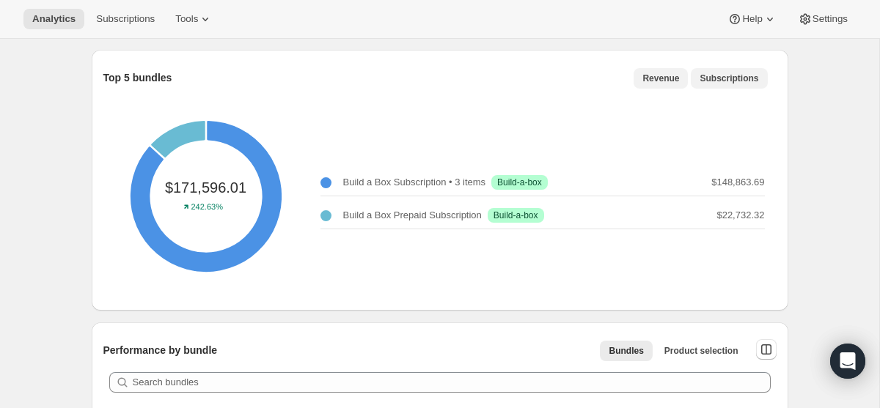
click at [736, 82] on span "Subscriptions" at bounding box center [728, 79] width 59 height 12
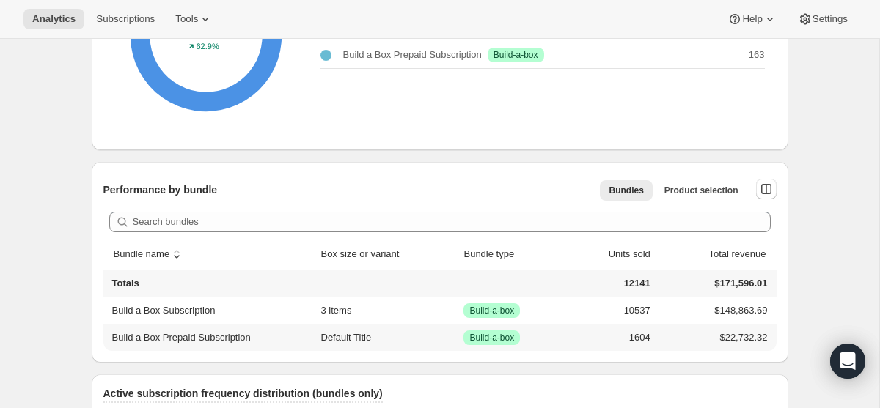
scroll to position [625, 0]
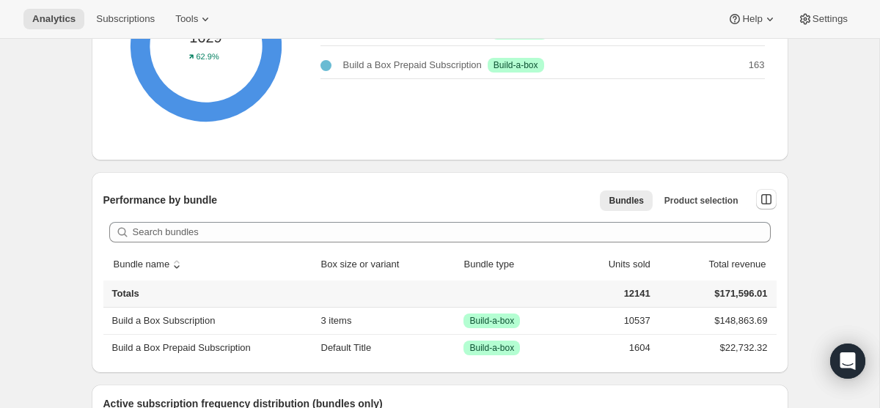
click at [685, 212] on div "Bundles Product selection More views Bundles Product selection More views" at bounding box center [639, 200] width 232 height 32
click at [689, 203] on span "Product selection" at bounding box center [701, 201] width 74 height 12
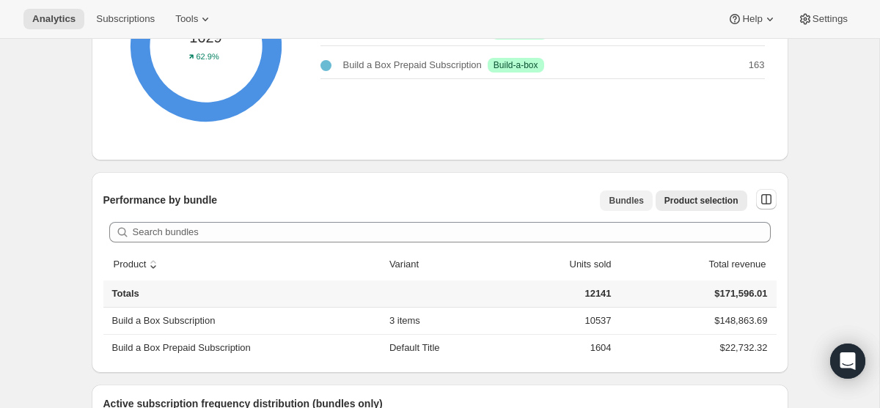
click at [608, 202] on span "Bundles" at bounding box center [625, 201] width 34 height 12
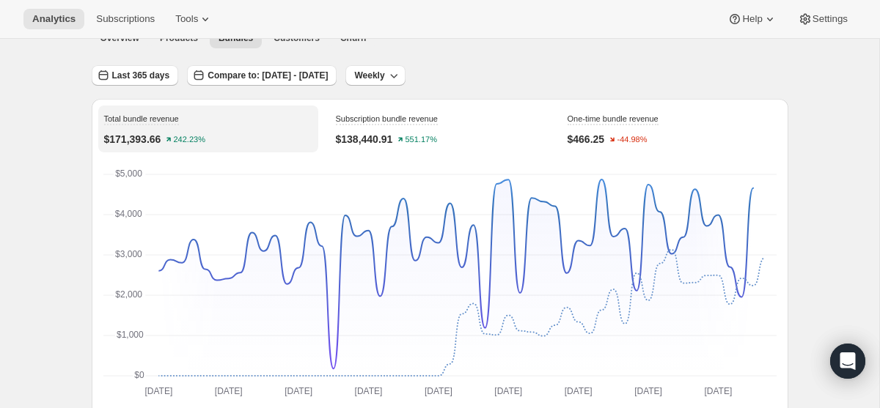
scroll to position [0, 0]
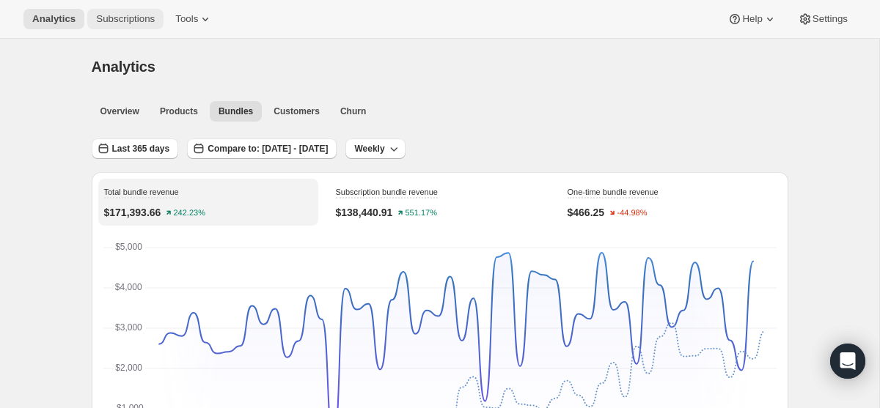
click at [148, 23] on span "Subscriptions" at bounding box center [125, 19] width 59 height 12
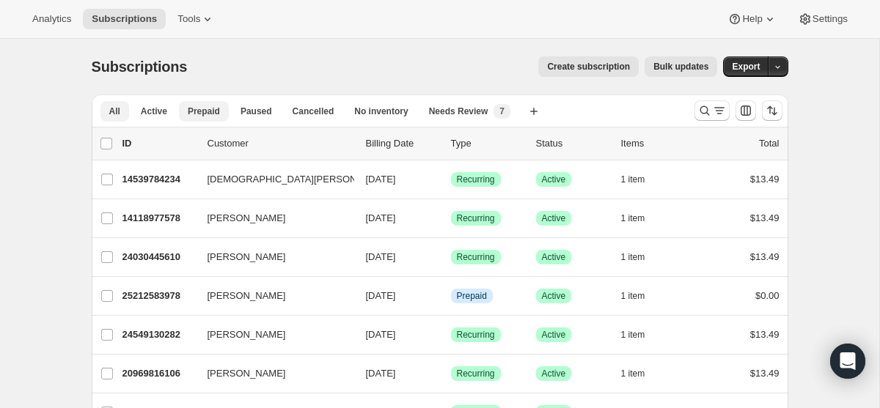
click at [197, 106] on span "Prepaid" at bounding box center [204, 112] width 32 height 12
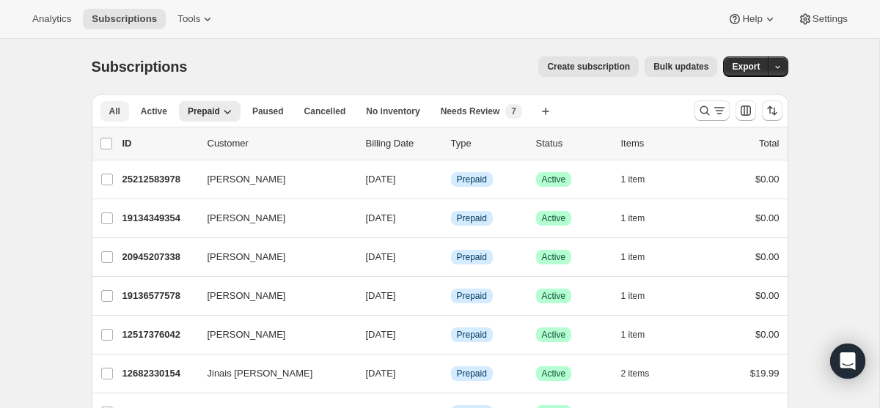
click at [122, 113] on button "All" at bounding box center [114, 111] width 29 height 21
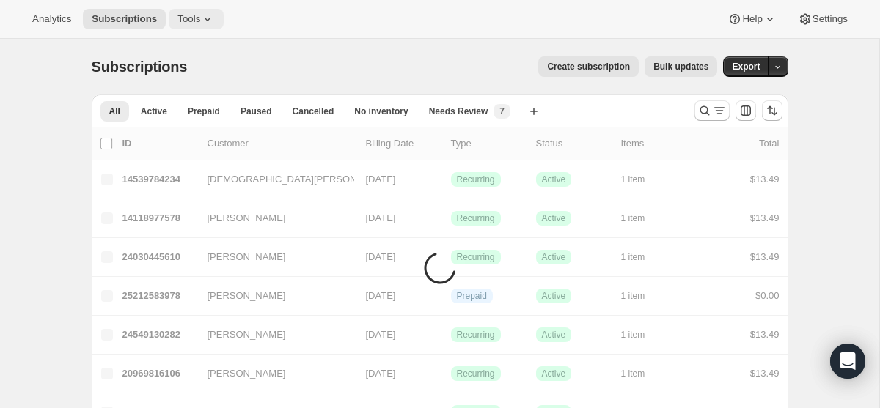
click at [197, 15] on span "Tools" at bounding box center [188, 19] width 23 height 12
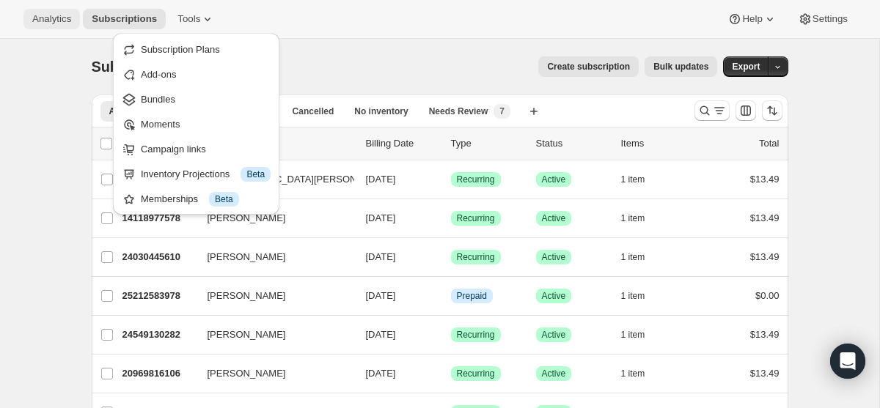
click at [43, 19] on span "Analytics" at bounding box center [51, 19] width 39 height 12
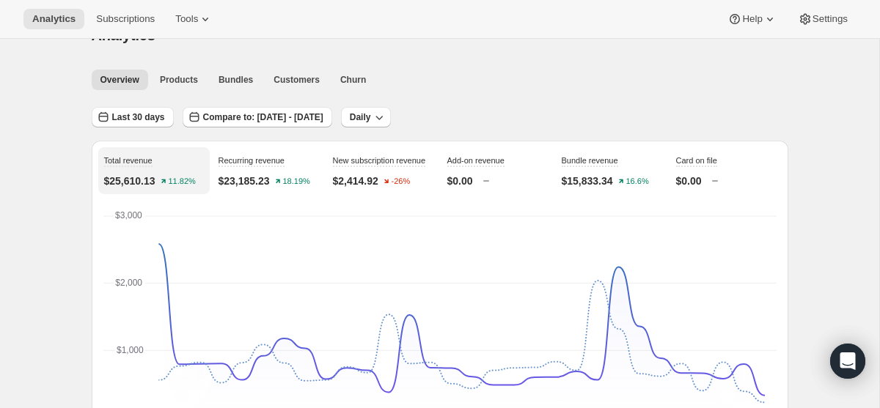
scroll to position [32, 0]
click at [174, 76] on span "Products" at bounding box center [179, 79] width 38 height 12
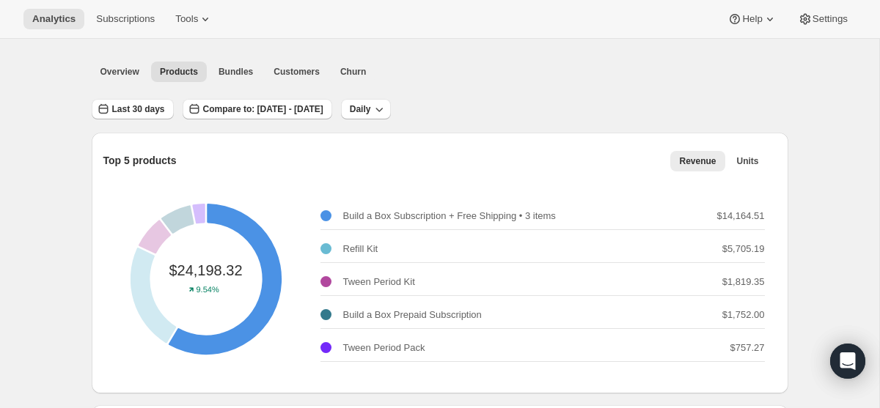
scroll to position [24, 0]
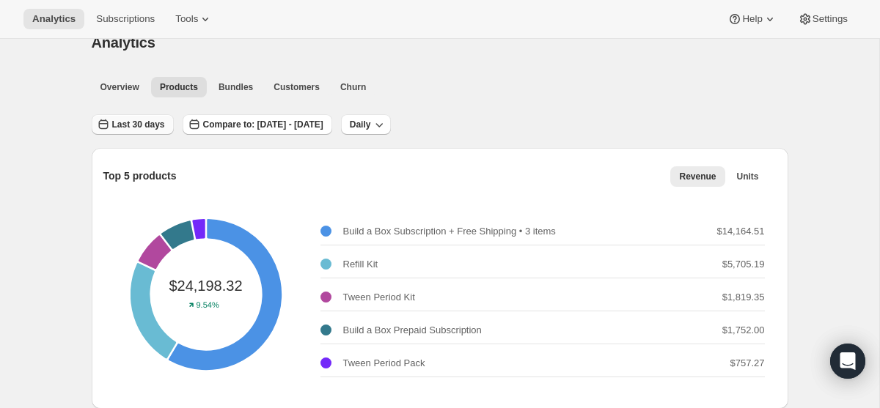
click at [141, 122] on span "Last 30 days" at bounding box center [138, 125] width 53 height 12
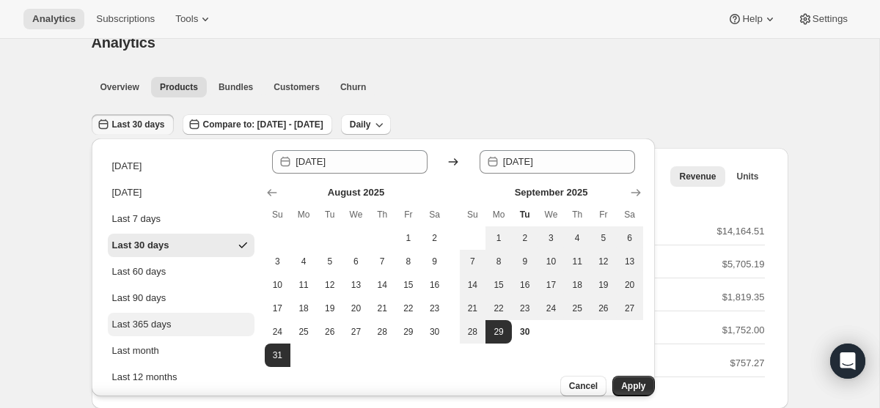
click at [163, 329] on div "Last 365 days" at bounding box center [141, 324] width 59 height 15
type input "2024-09-30"
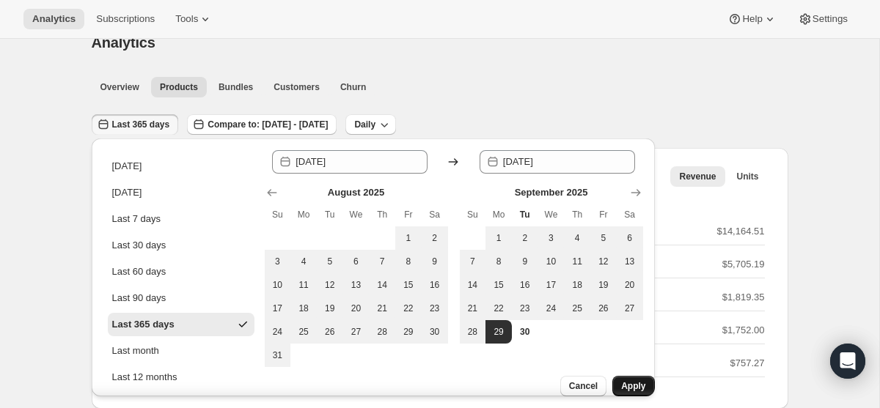
click at [630, 380] on span "Apply" at bounding box center [633, 386] width 24 height 12
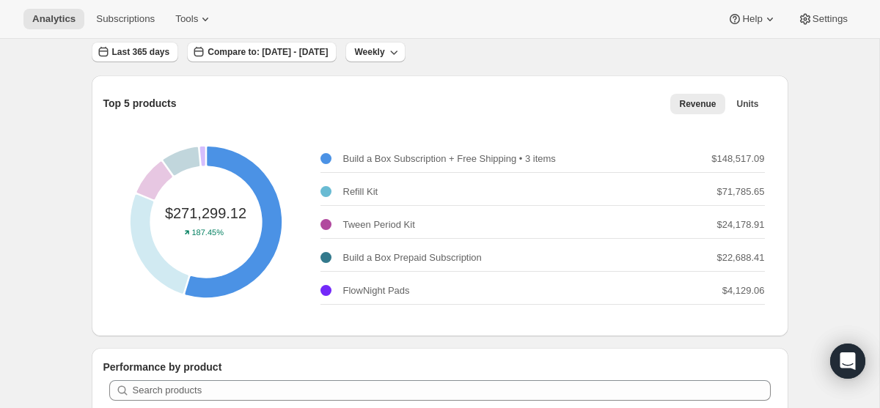
scroll to position [97, 0]
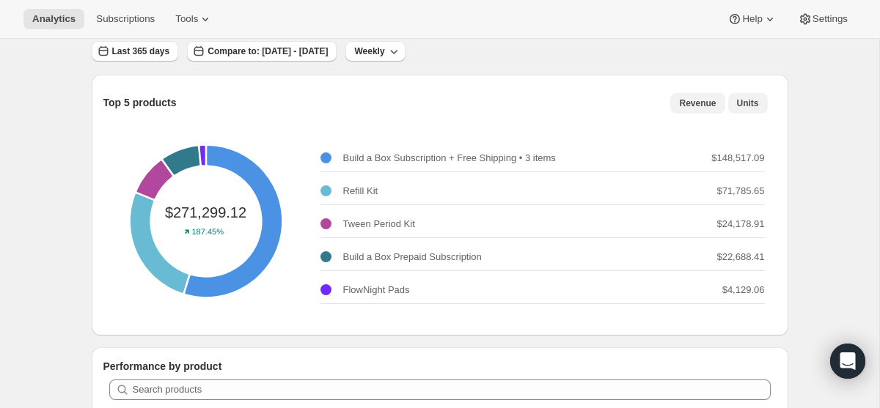
click at [737, 100] on span "Units" at bounding box center [748, 103] width 22 height 12
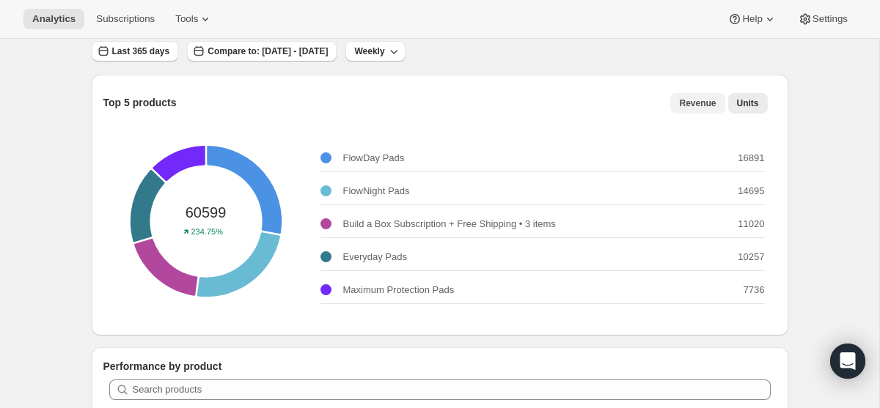
click at [707, 100] on span "Revenue" at bounding box center [697, 103] width 37 height 12
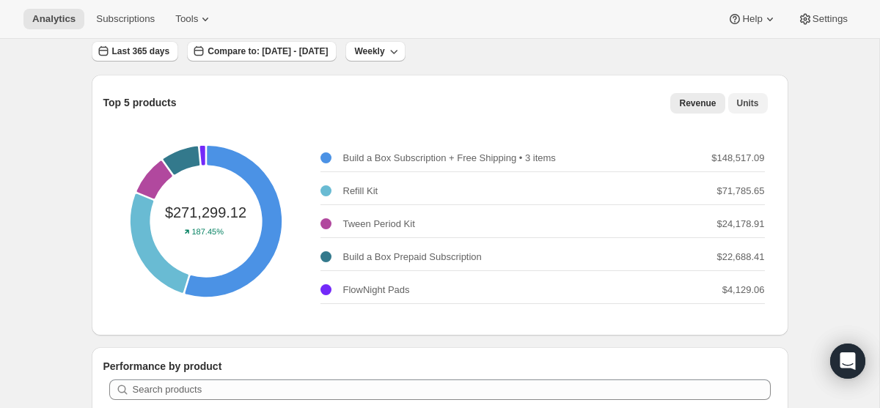
click at [754, 102] on span "Units" at bounding box center [748, 103] width 22 height 12
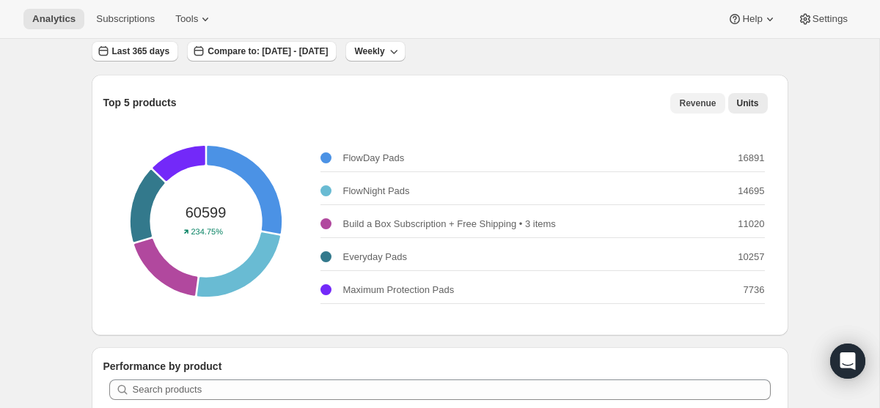
click at [714, 102] on span "Revenue" at bounding box center [697, 103] width 37 height 12
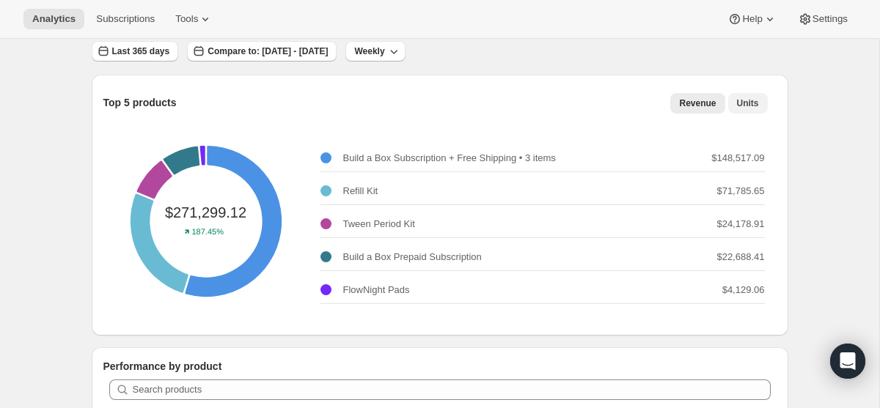
click at [765, 100] on button "Units" at bounding box center [748, 103] width 40 height 21
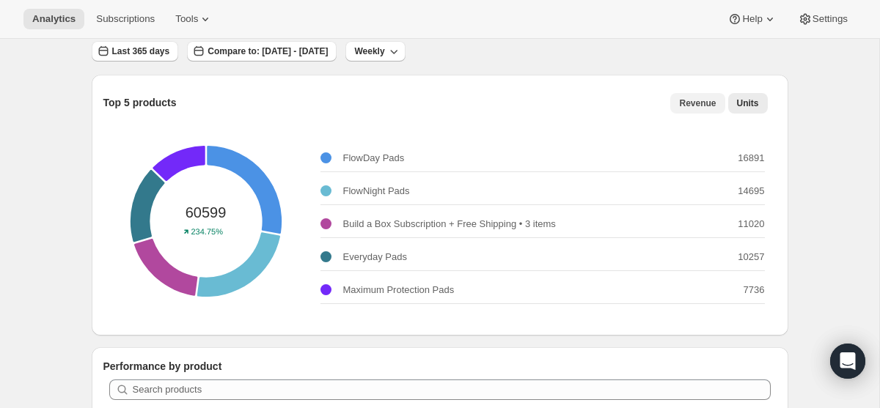
click at [716, 103] on button "Revenue" at bounding box center [697, 103] width 54 height 21
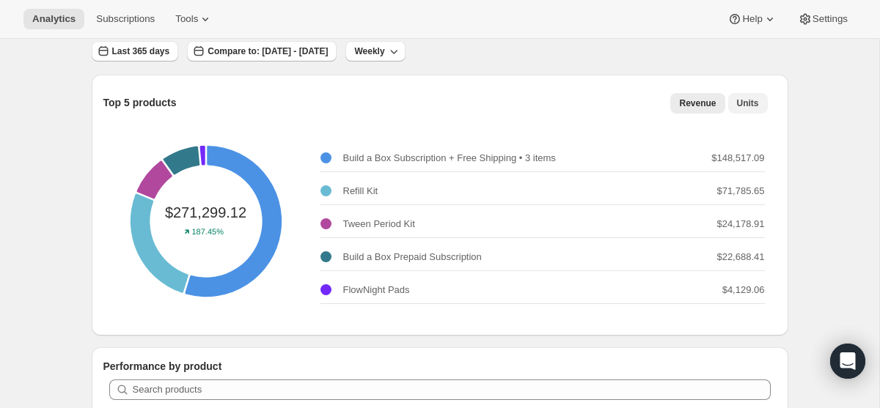
click at [746, 106] on span "Units" at bounding box center [748, 103] width 22 height 12
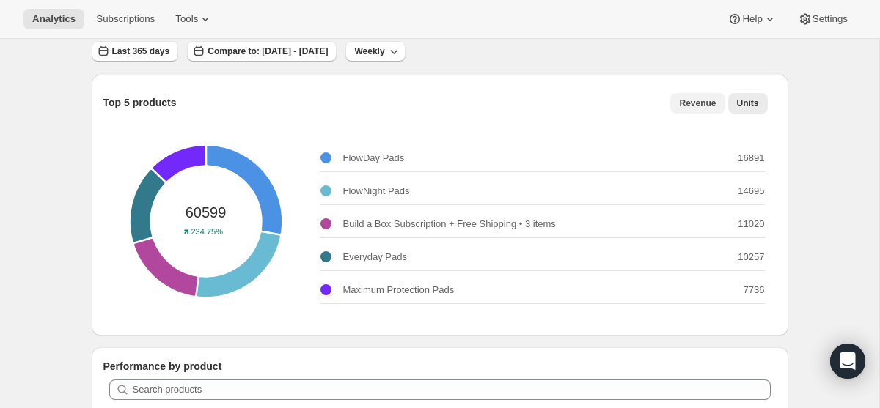
click at [705, 106] on span "Revenue" at bounding box center [697, 103] width 37 height 12
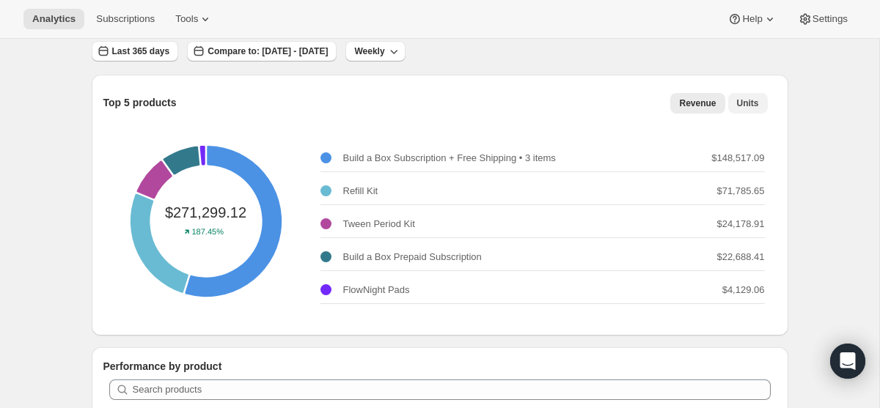
click at [737, 108] on button "Units" at bounding box center [748, 103] width 40 height 21
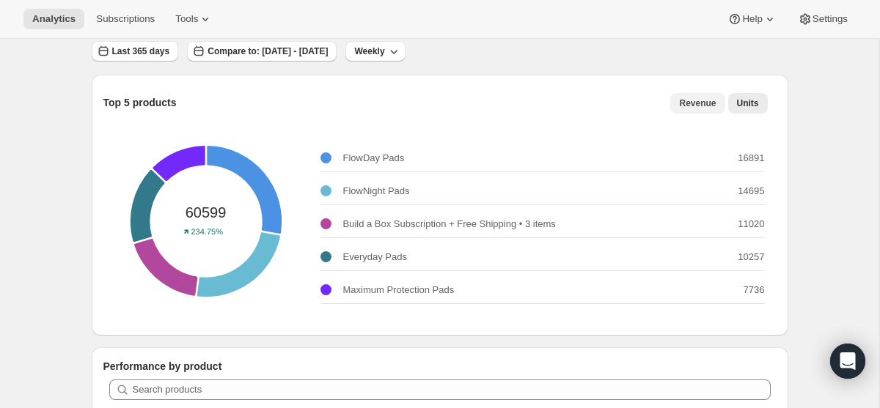
click at [690, 108] on button "Revenue" at bounding box center [697, 103] width 54 height 21
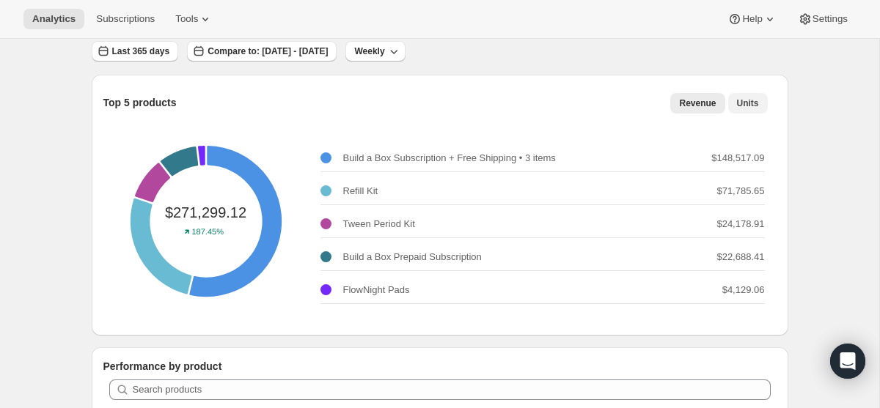
click at [743, 108] on button "Units" at bounding box center [748, 103] width 40 height 21
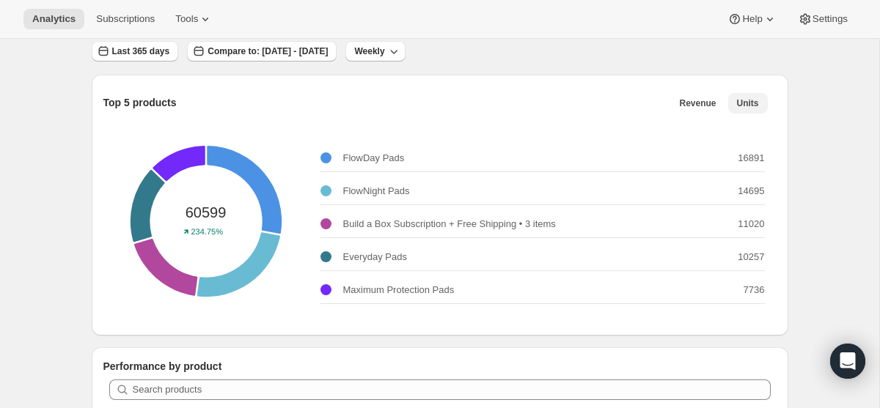
scroll to position [0, 0]
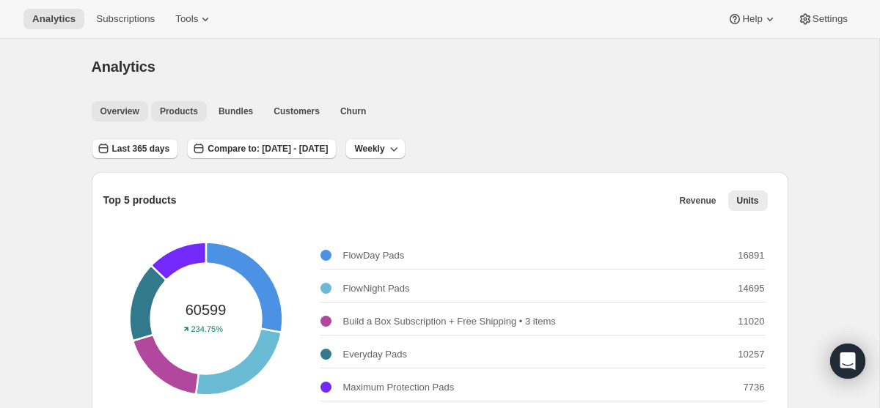
click at [114, 108] on span "Overview" at bounding box center [119, 112] width 39 height 12
